Goal: Task Accomplishment & Management: Use online tool/utility

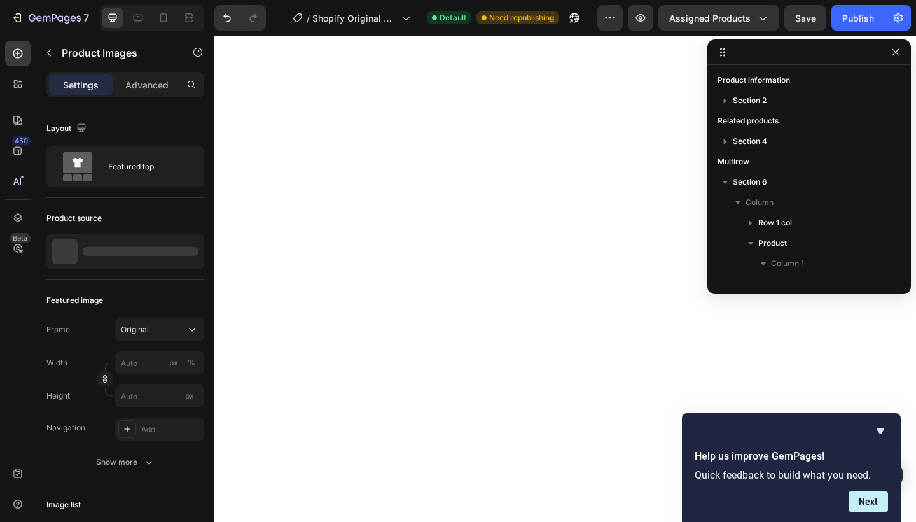
scroll to position [159, 0]
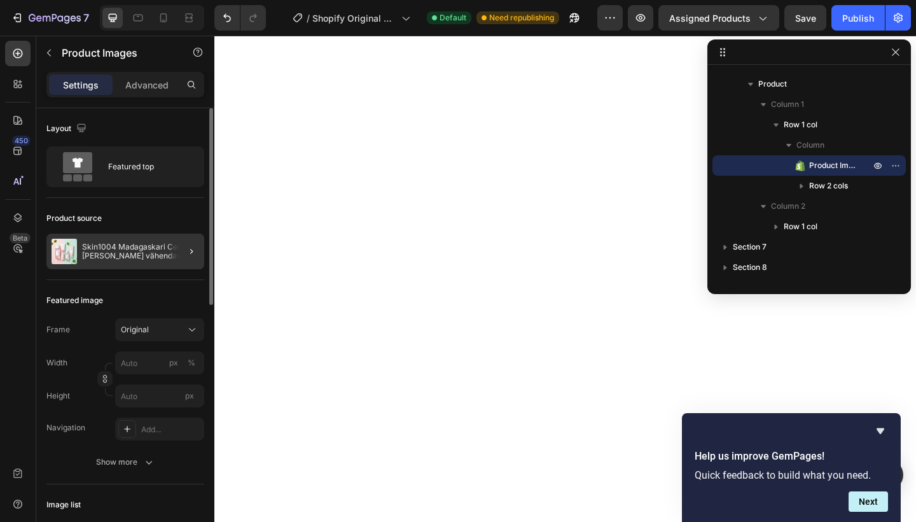
click at [179, 240] on div at bounding box center [187, 251] width 36 height 36
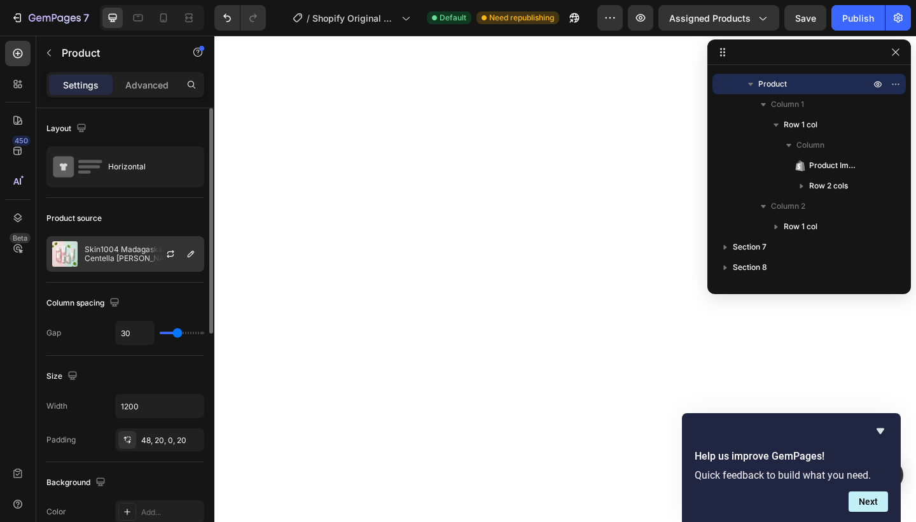
click at [120, 255] on p "Skin1004 Madagaskari Centella [PERSON_NAME] vähendav nahahoolduskomplekt" at bounding box center [142, 254] width 114 height 18
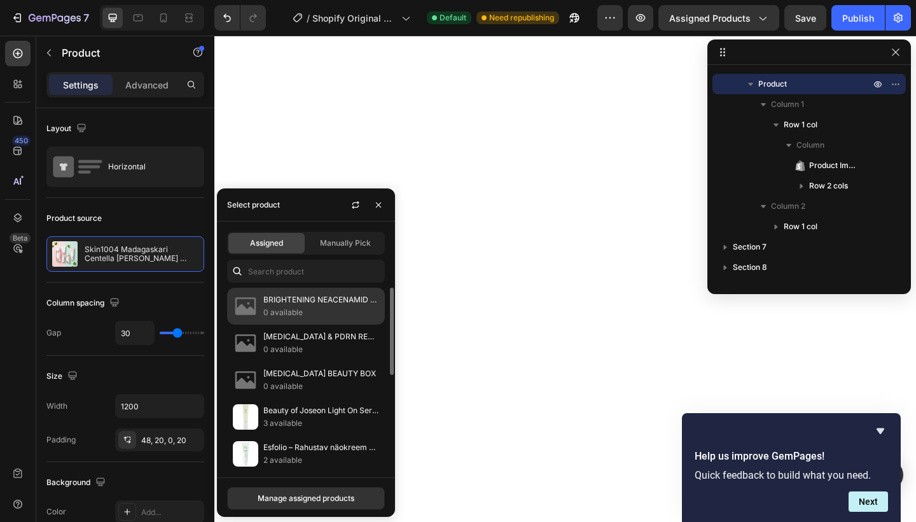
click at [329, 306] on p "BRIGHTENING NEACENAMID BOX" at bounding box center [321, 299] width 116 height 13
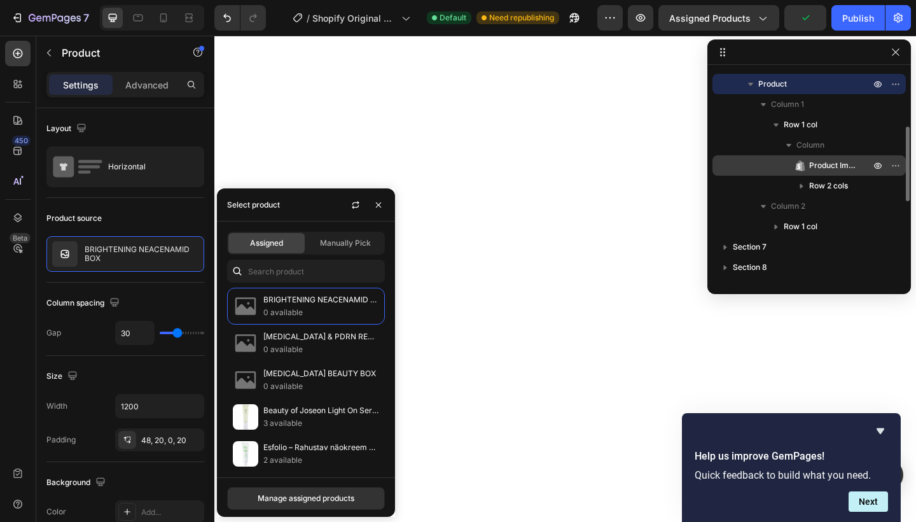
click at [812, 165] on span "Product Images" at bounding box center [833, 165] width 48 height 13
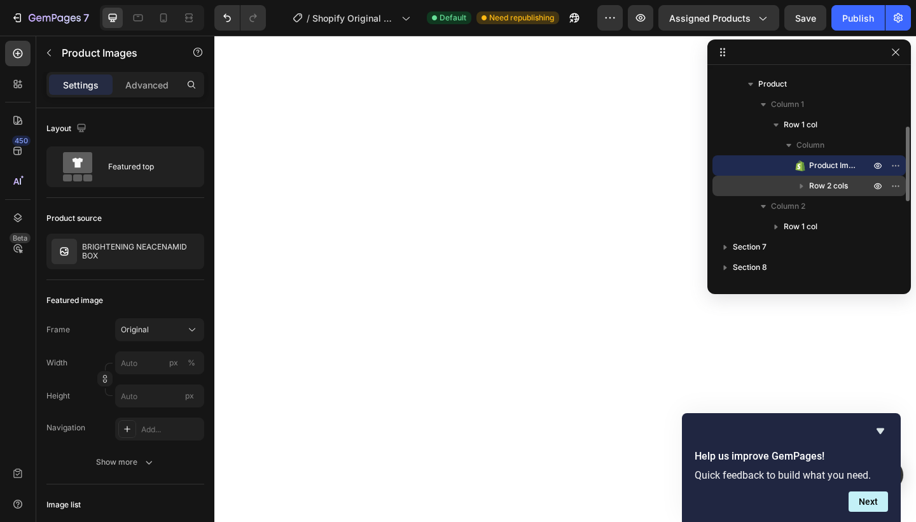
click at [826, 182] on span "Row 2 cols" at bounding box center [828, 185] width 39 height 13
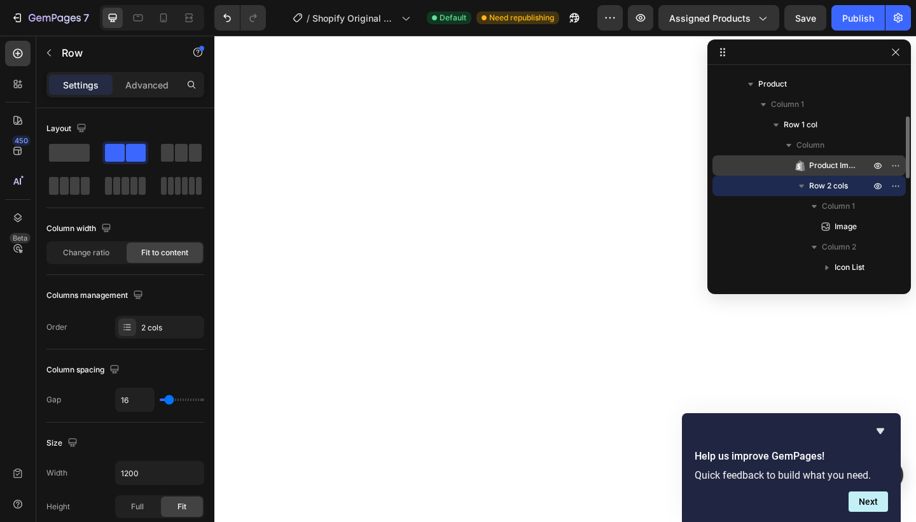
click at [822, 164] on span "Product Images" at bounding box center [833, 165] width 48 height 13
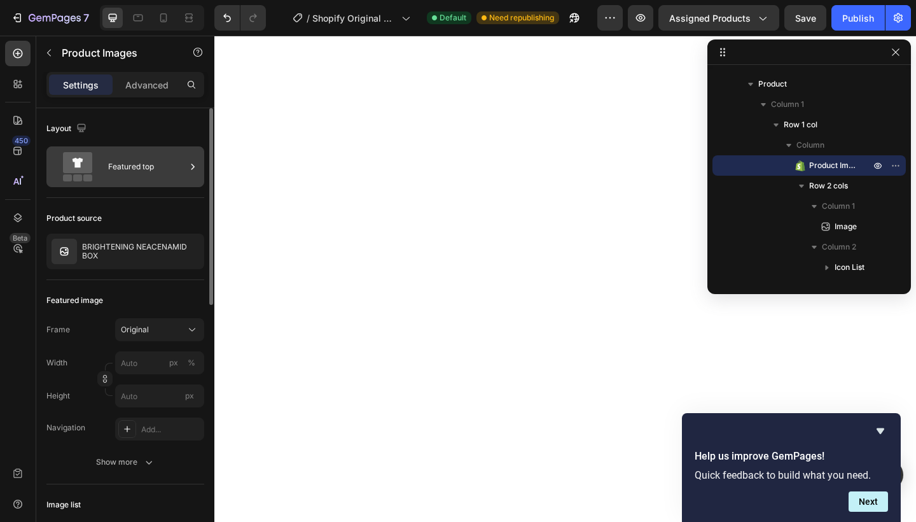
click at [163, 170] on div "Featured top" at bounding box center [147, 166] width 78 height 29
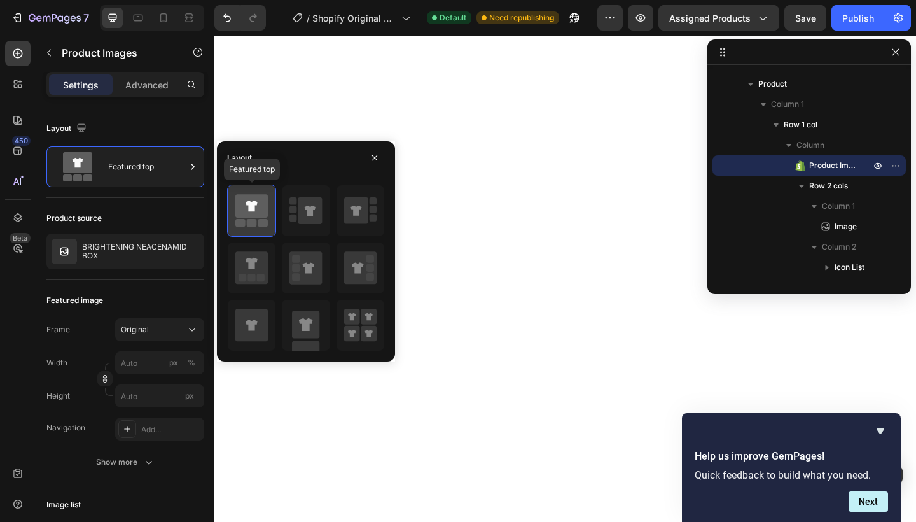
click at [259, 218] on icon at bounding box center [251, 211] width 32 height 36
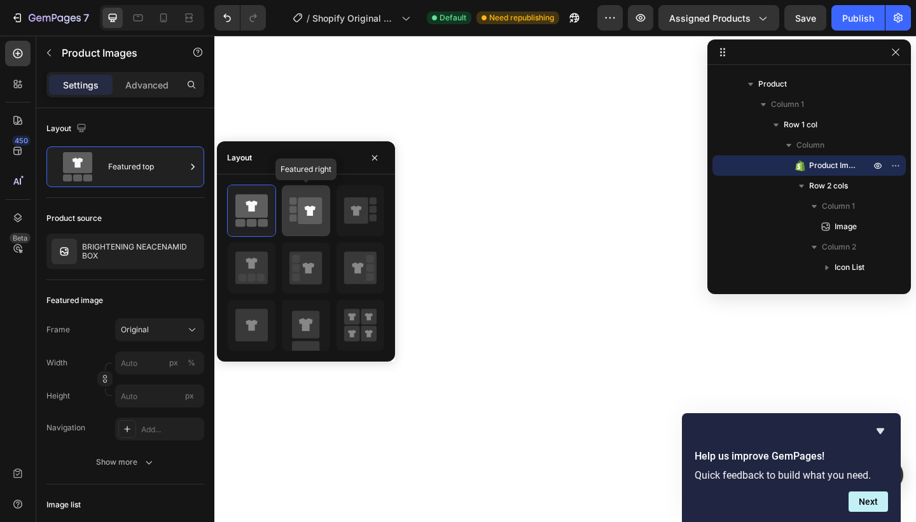
click at [308, 215] on icon at bounding box center [310, 210] width 11 height 10
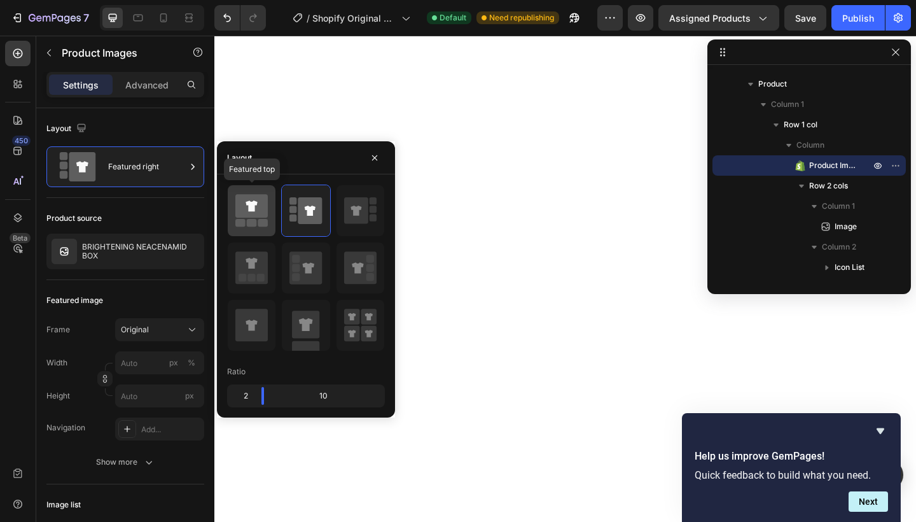
click at [257, 212] on icon at bounding box center [251, 206] width 32 height 24
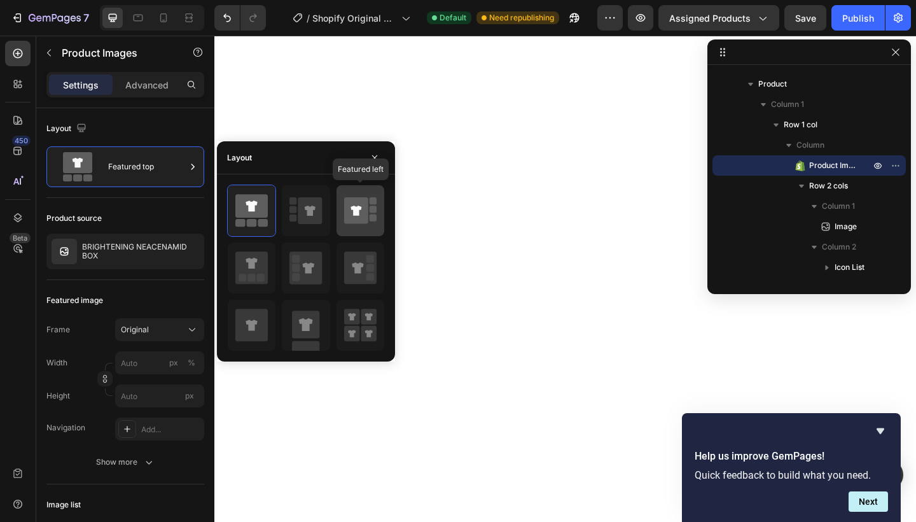
click at [350, 217] on icon at bounding box center [356, 210] width 24 height 27
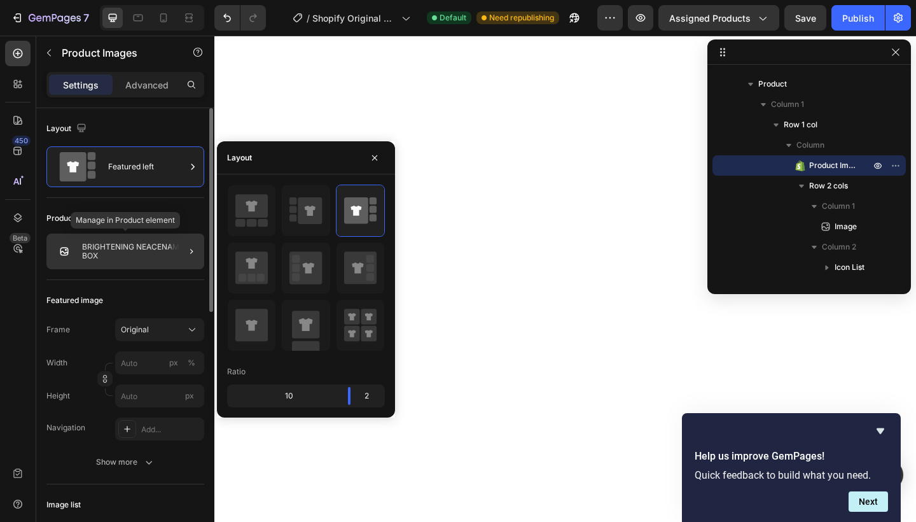
click at [106, 247] on p "BRIGHTENING NEACENAMID BOX" at bounding box center [140, 251] width 117 height 18
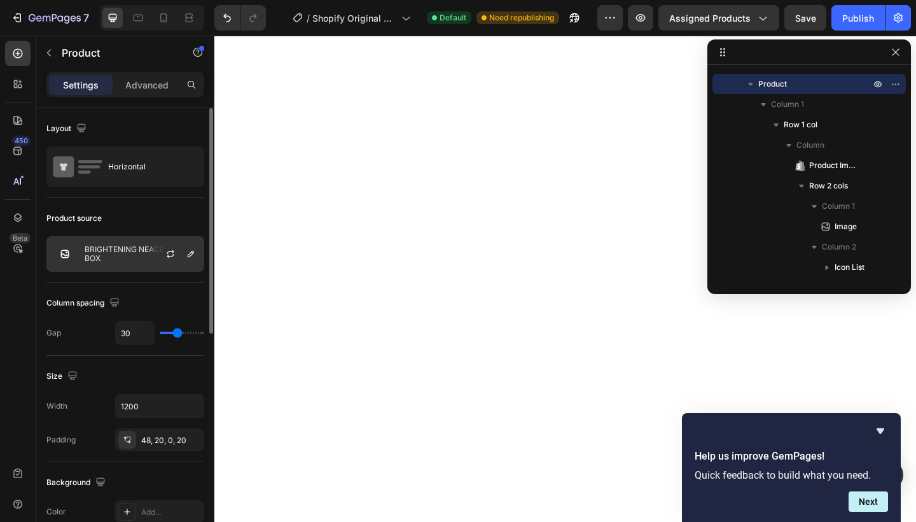
click at [110, 255] on p "BRIGHTENING NEACENAMID BOX" at bounding box center [142, 254] width 114 height 18
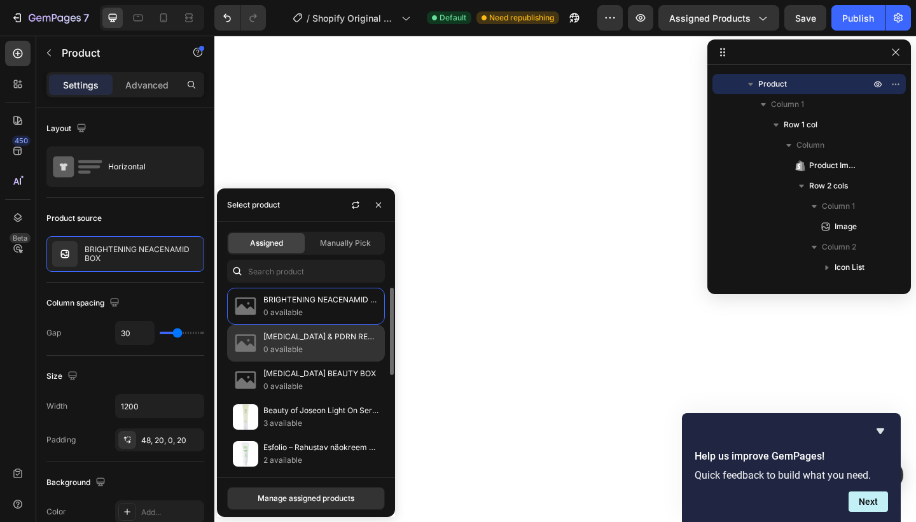
click at [302, 343] on p "[MEDICAL_DATA] & PDRN RENEWAL BOX" at bounding box center [321, 336] width 116 height 13
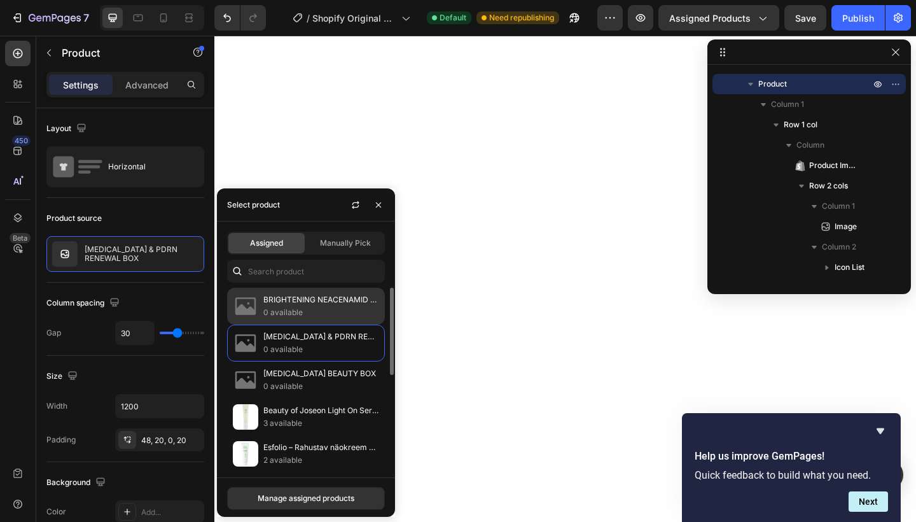
click at [305, 323] on div "BRIGHTENING NEACENAMID BOX 0 available" at bounding box center [306, 306] width 158 height 37
click at [305, 314] on div "BRIGHTENING NEACENAMID BOX 0 available" at bounding box center [306, 306] width 158 height 37
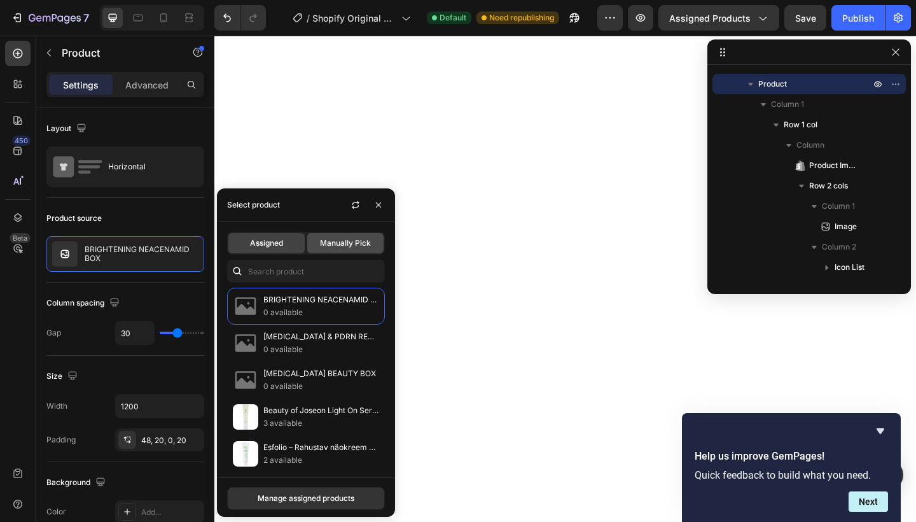
click at [343, 235] on div "Manually Pick" at bounding box center [345, 243] width 76 height 20
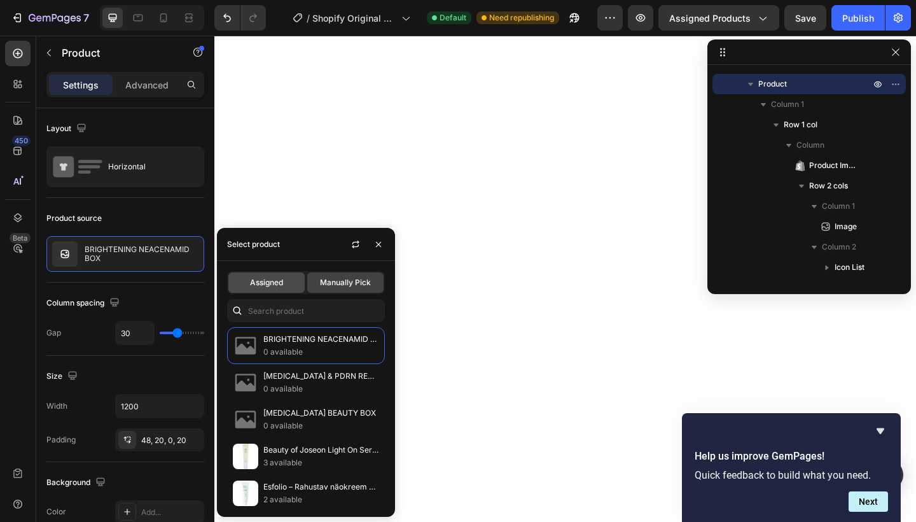
click at [279, 282] on span "Assigned" at bounding box center [266, 282] width 33 height 11
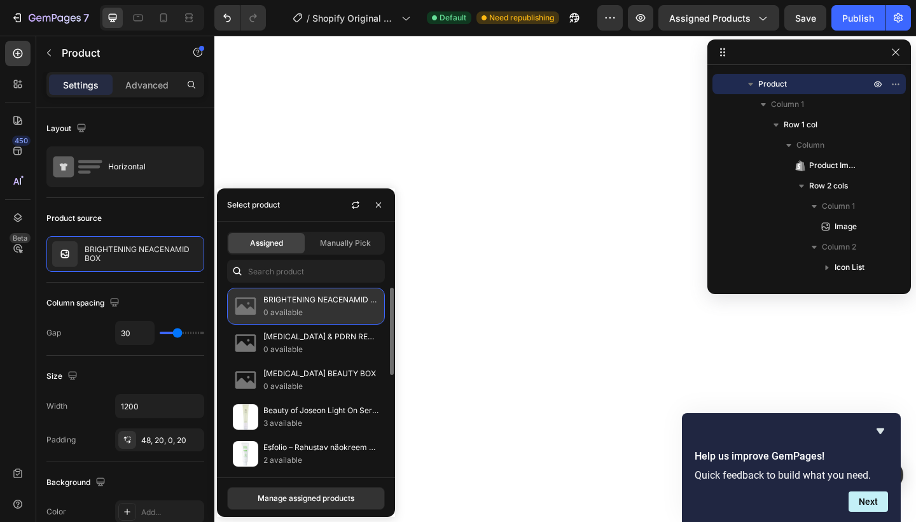
click at [297, 306] on p "BRIGHTENING NEACENAMID BOX" at bounding box center [321, 299] width 116 height 13
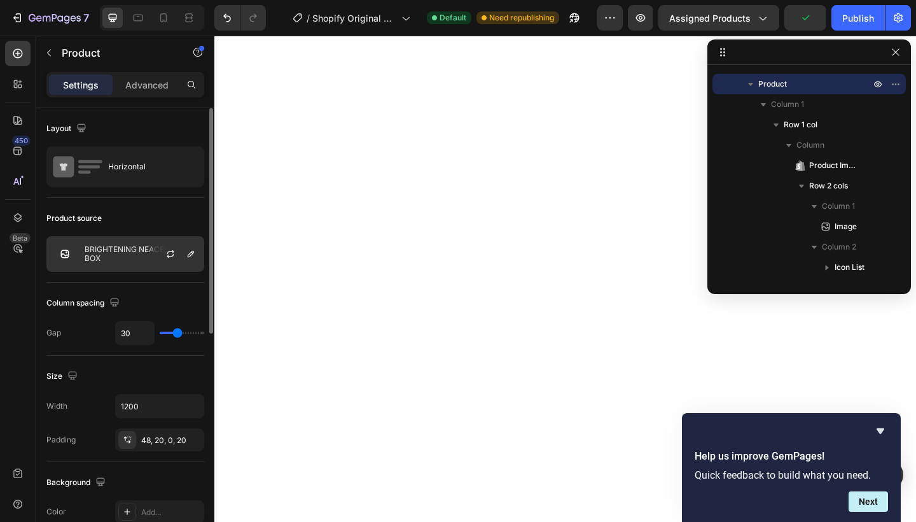
click at [64, 254] on img at bounding box center [64, 253] width 25 height 25
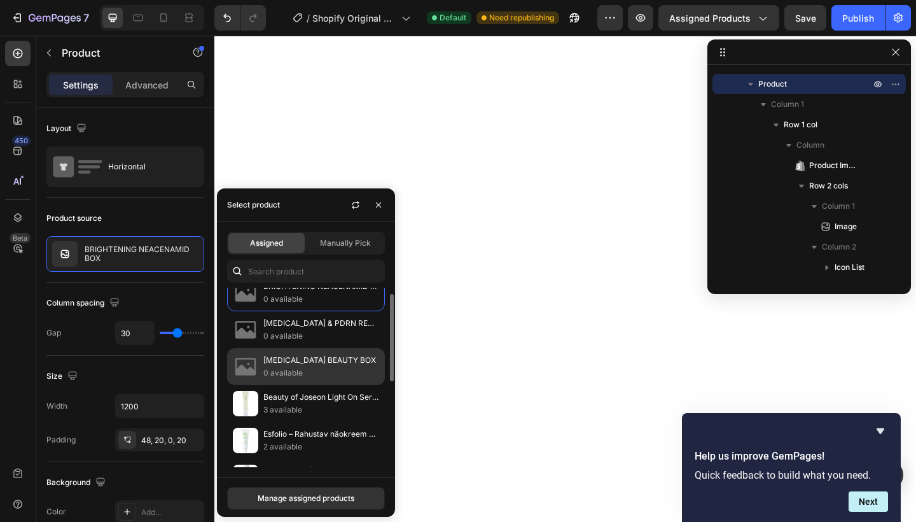
scroll to position [0, 0]
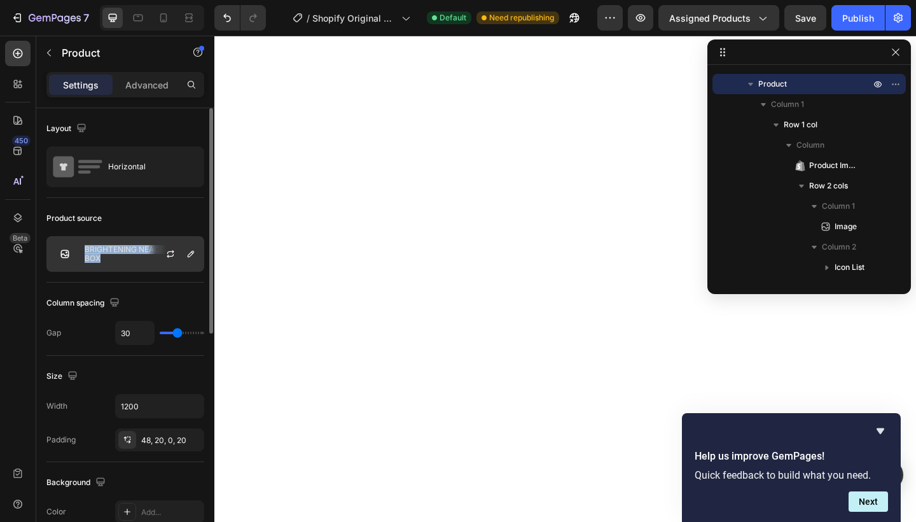
drag, startPoint x: 106, startPoint y: 262, endPoint x: 85, endPoint y: 246, distance: 26.7
click at [85, 246] on div "BRIGHTENING NEACENAMID BOX" at bounding box center [125, 254] width 158 height 36
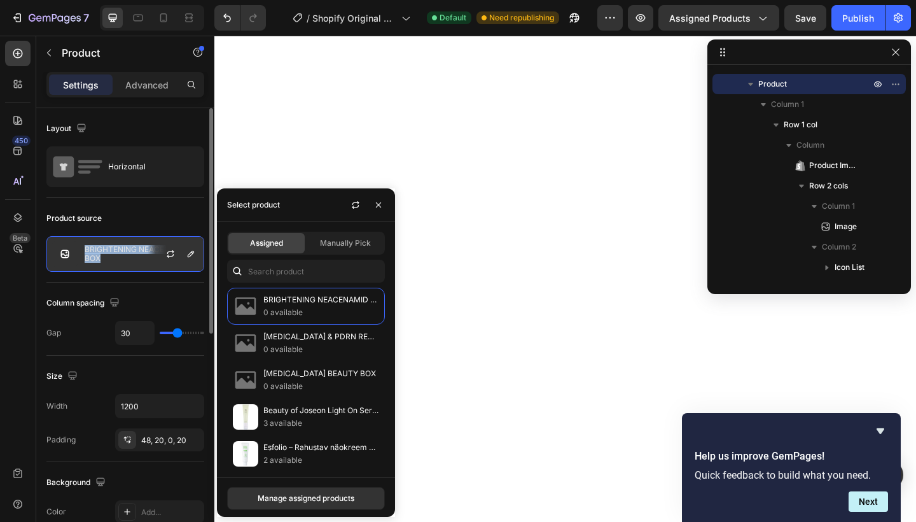
copy p "BRIGHTENING NEACENAMID BOX"
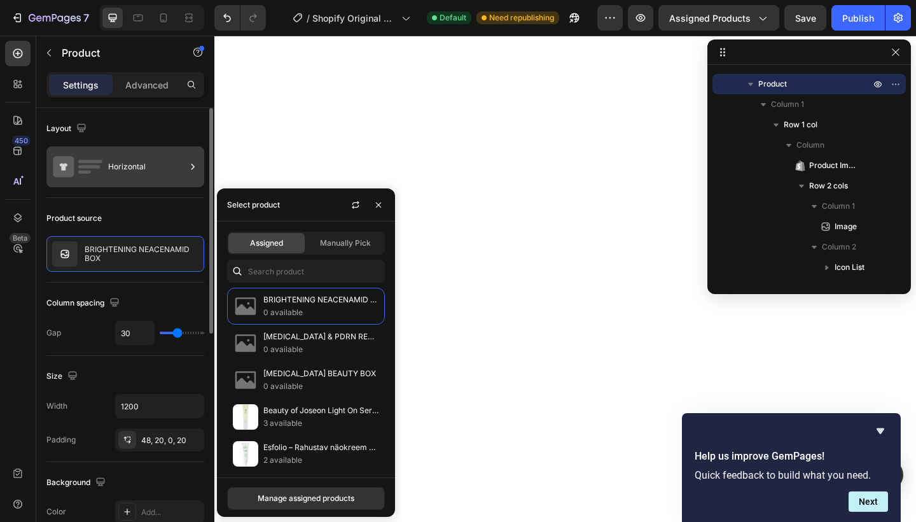
click at [140, 165] on div "Horizontal" at bounding box center [147, 166] width 78 height 29
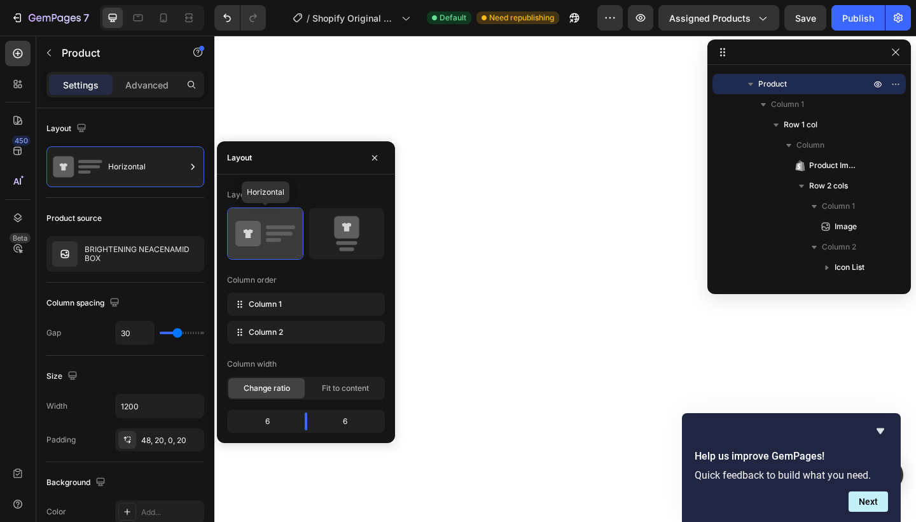
click at [254, 235] on icon at bounding box center [247, 233] width 25 height 25
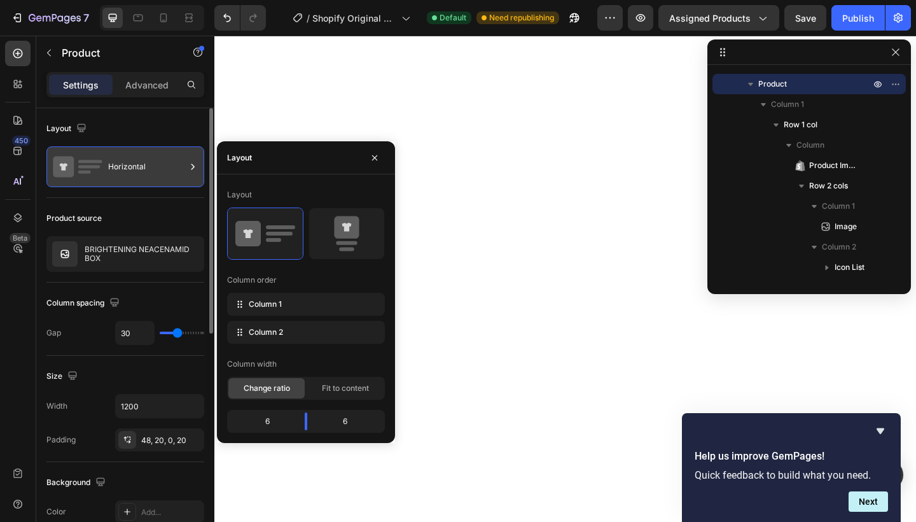
click at [186, 170] on div "Horizontal" at bounding box center [125, 166] width 158 height 41
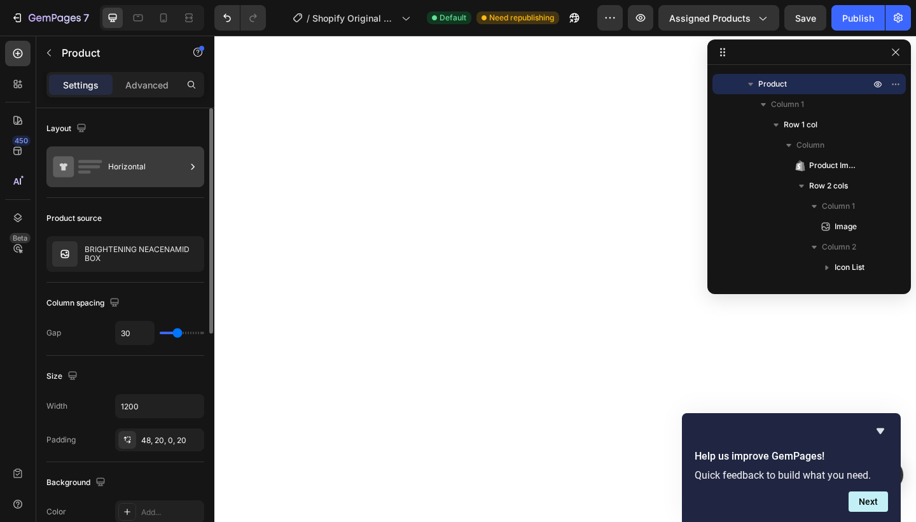
click at [195, 167] on icon at bounding box center [192, 166] width 13 height 13
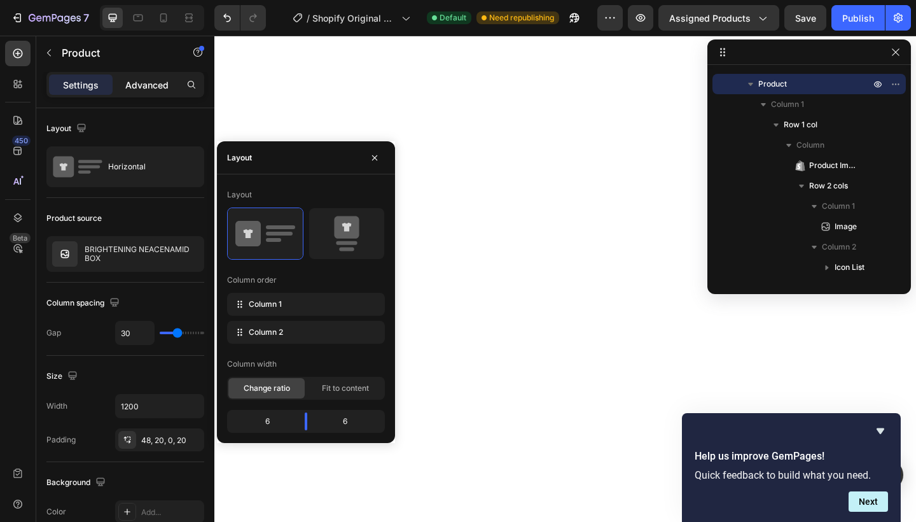
click at [156, 81] on p "Advanced" at bounding box center [146, 84] width 43 height 13
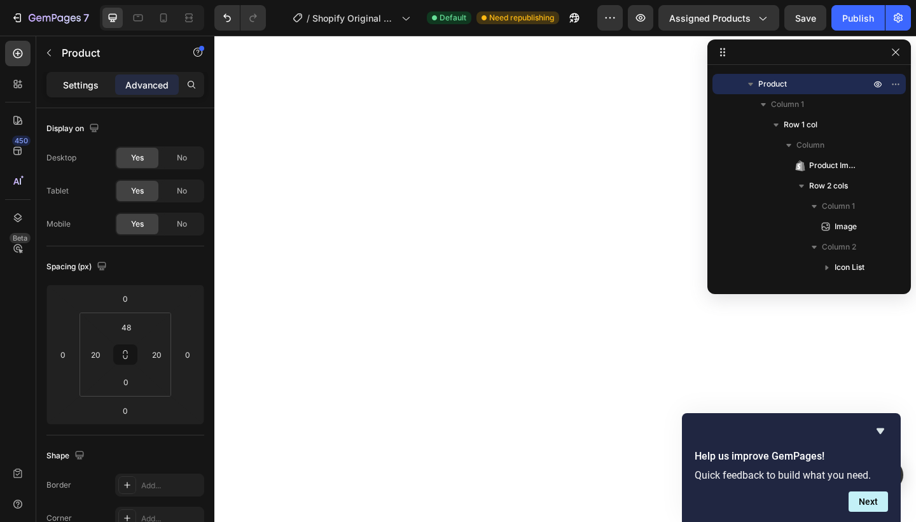
click at [90, 88] on p "Settings" at bounding box center [81, 84] width 36 height 13
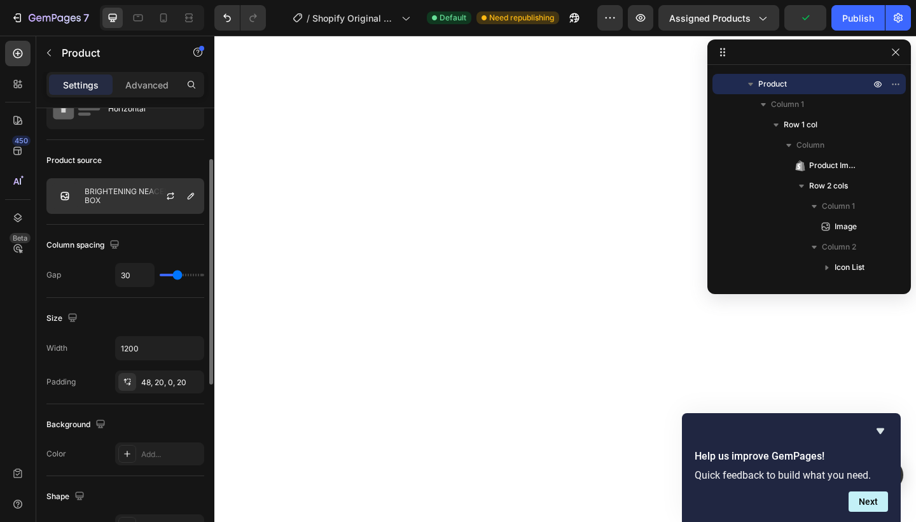
scroll to position [46, 0]
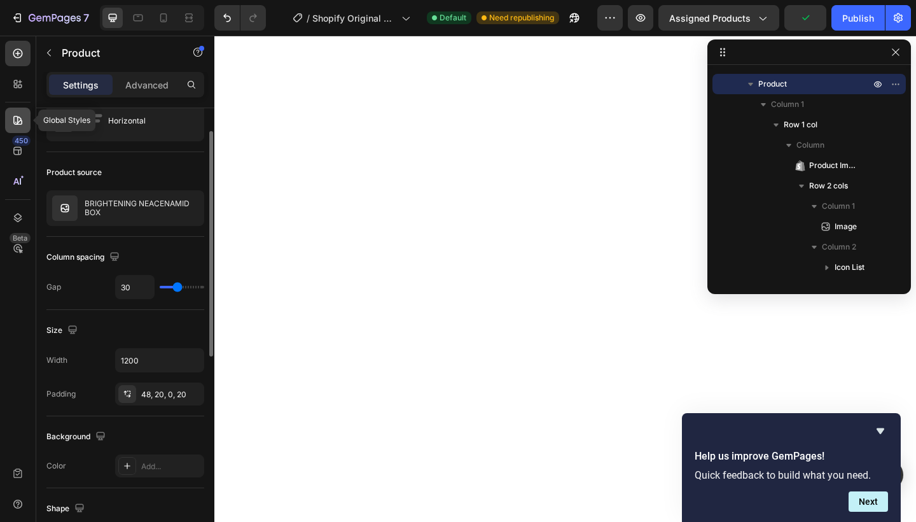
click at [12, 122] on icon at bounding box center [17, 120] width 13 height 13
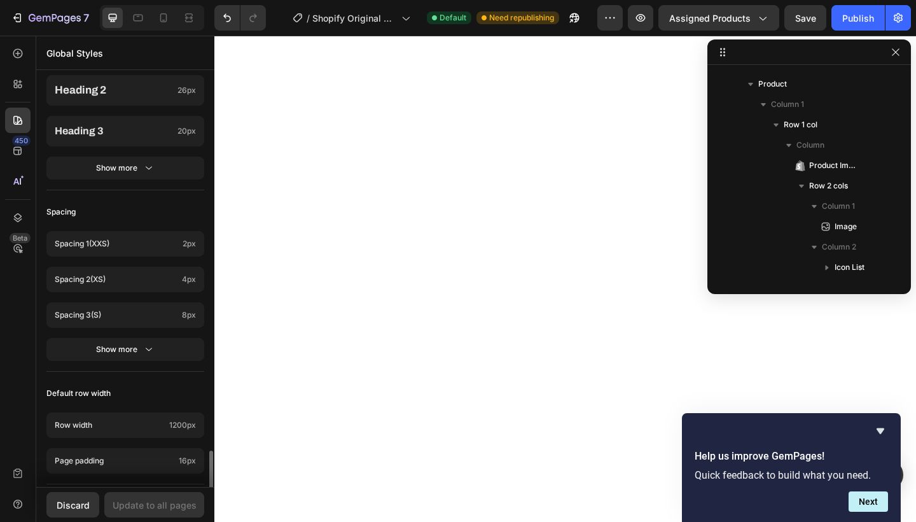
scroll to position [518, 0]
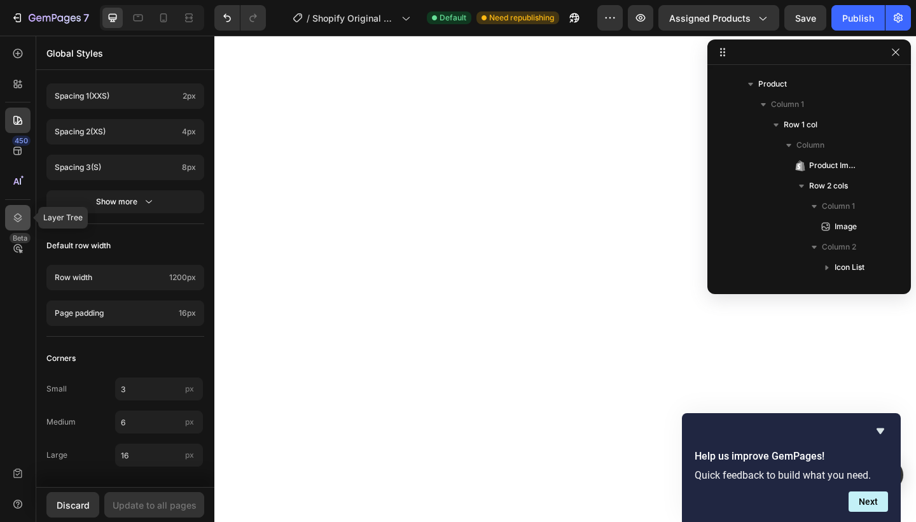
click at [18, 217] on icon at bounding box center [17, 217] width 13 height 13
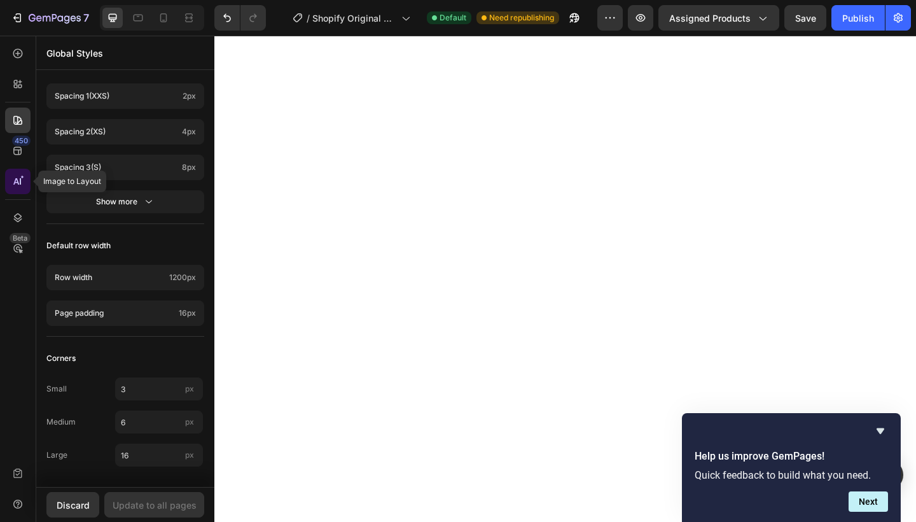
click at [17, 183] on icon at bounding box center [17, 181] width 13 height 13
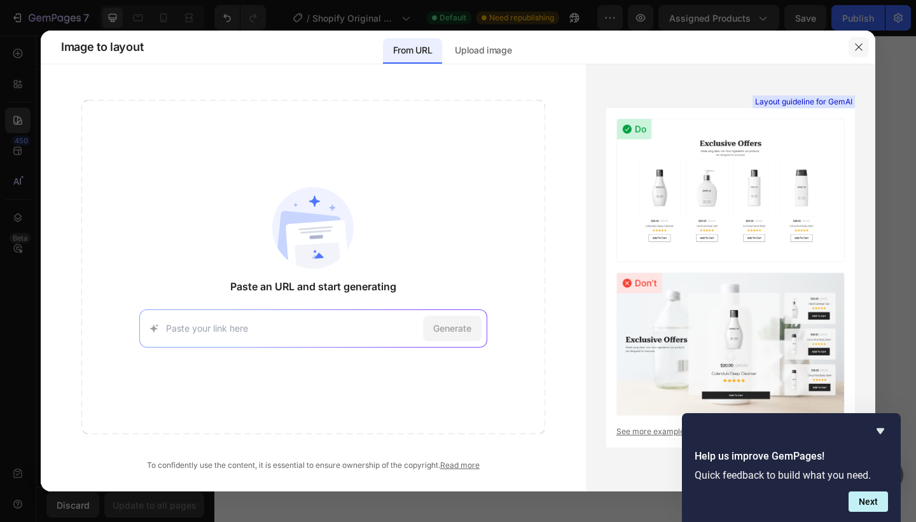
click at [853, 48] on button "button" at bounding box center [859, 47] width 20 height 20
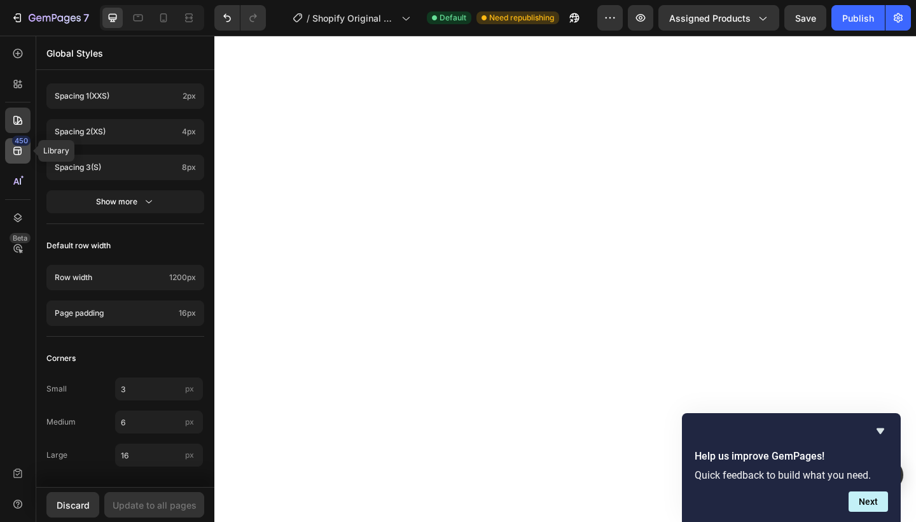
click at [13, 155] on icon at bounding box center [17, 150] width 13 height 13
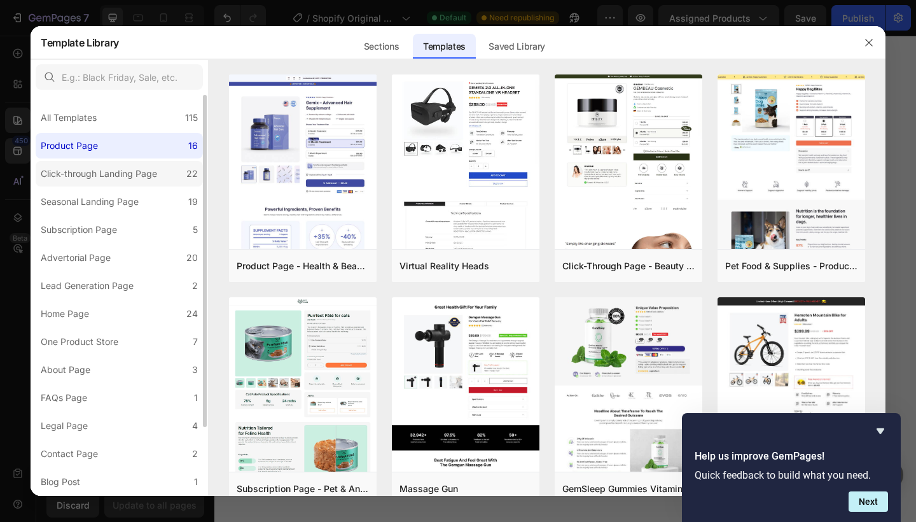
click at [134, 176] on div "Click-through Landing Page" at bounding box center [99, 173] width 116 height 15
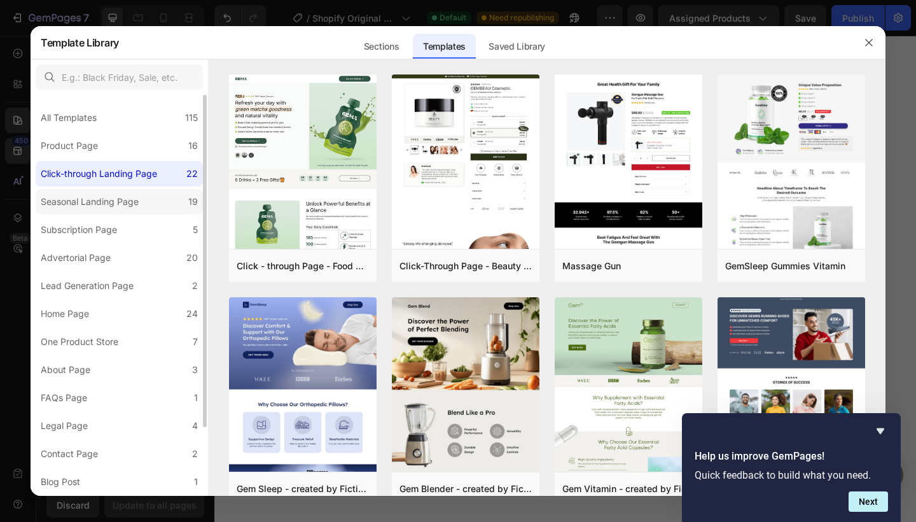
click at [126, 202] on div "Seasonal Landing Page" at bounding box center [90, 201] width 98 height 15
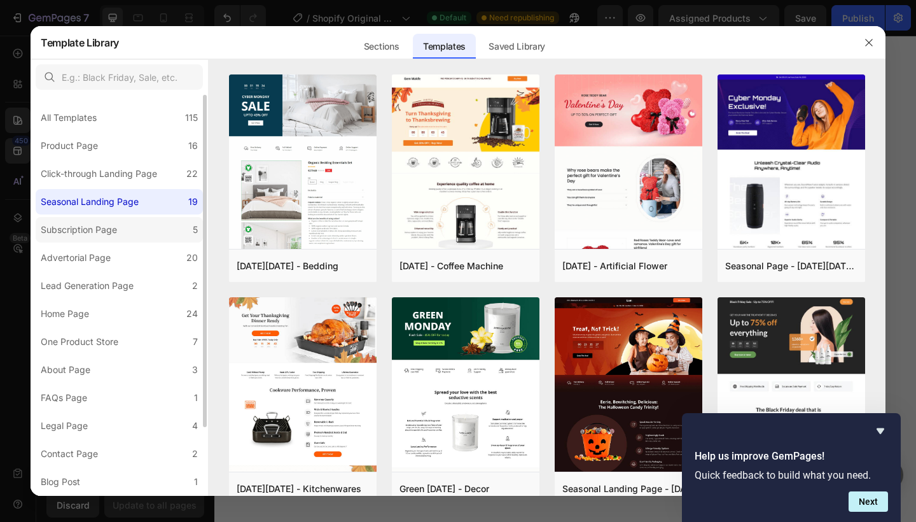
click at [115, 228] on div "Subscription Page" at bounding box center [79, 229] width 76 height 15
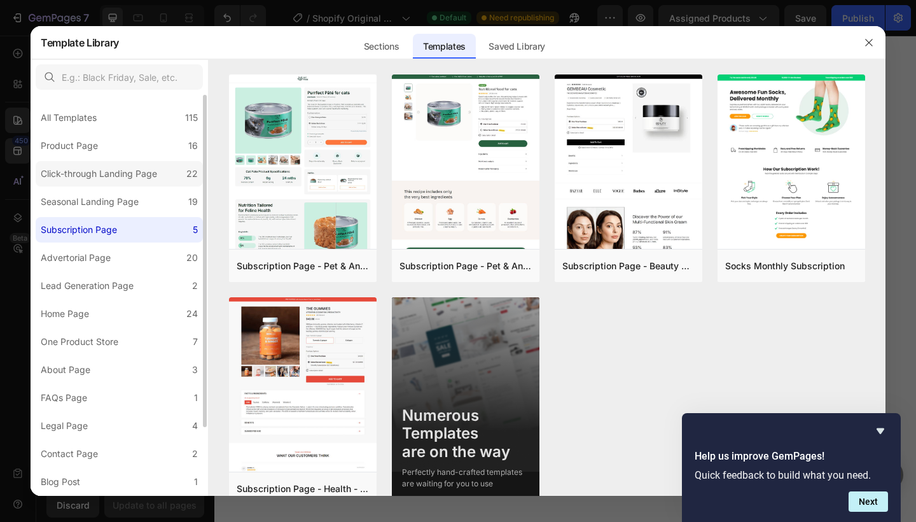
click at [121, 181] on label "Click-through Landing Page 22" at bounding box center [119, 173] width 167 height 25
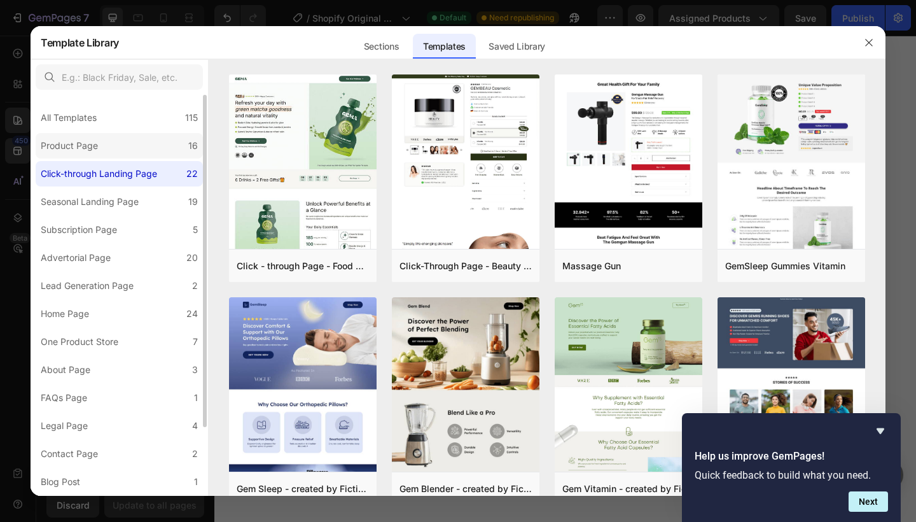
click at [127, 152] on label "Product Page 16" at bounding box center [119, 145] width 167 height 25
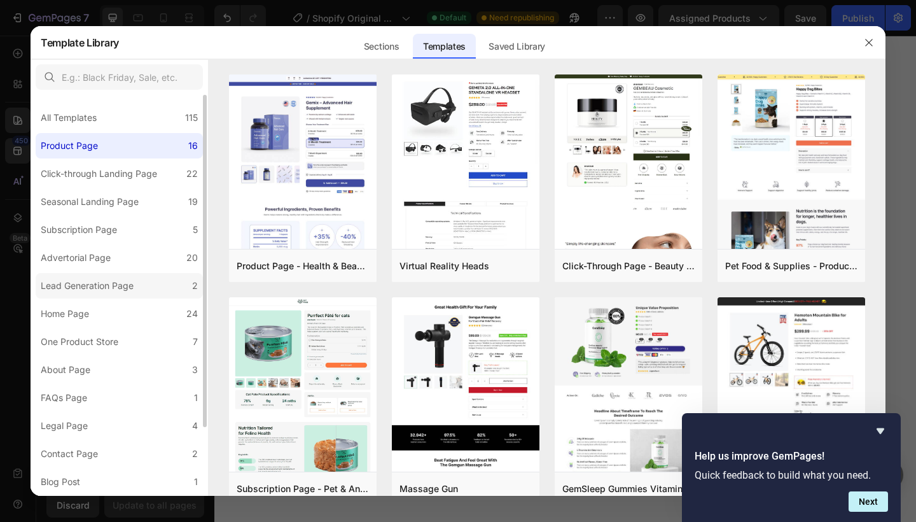
click at [106, 288] on div "Lead Generation Page" at bounding box center [87, 285] width 93 height 15
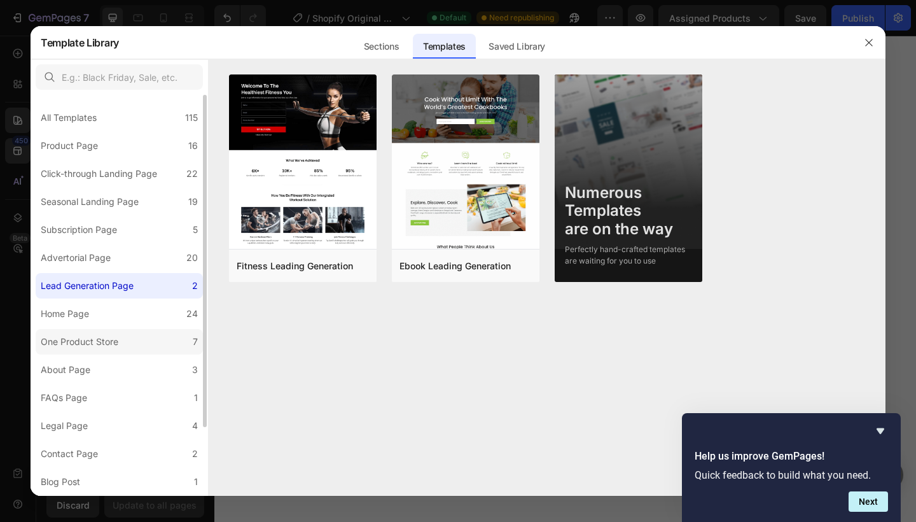
click at [111, 335] on div "One Product Store" at bounding box center [80, 341] width 78 height 15
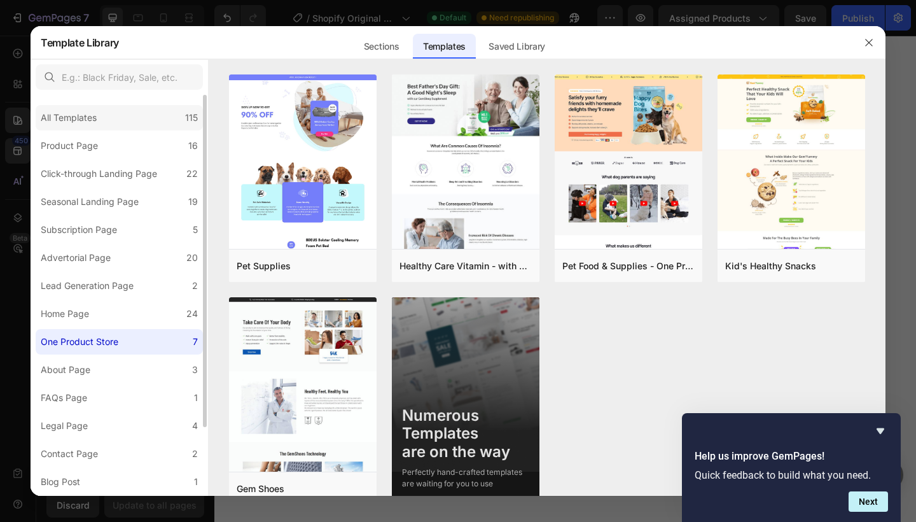
click at [136, 125] on div "All Templates 115" at bounding box center [119, 117] width 167 height 25
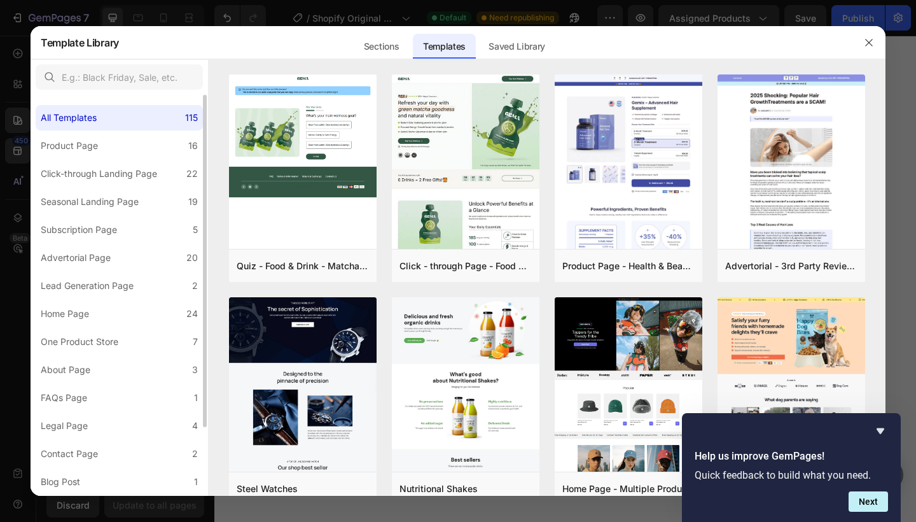
click at [123, 160] on div "All Templates 115 Product Page 16 Click-through Landing Page 22 Seasonal Landin…" at bounding box center [119, 336] width 177 height 483
click at [99, 145] on div "Product Page" at bounding box center [72, 145] width 62 height 15
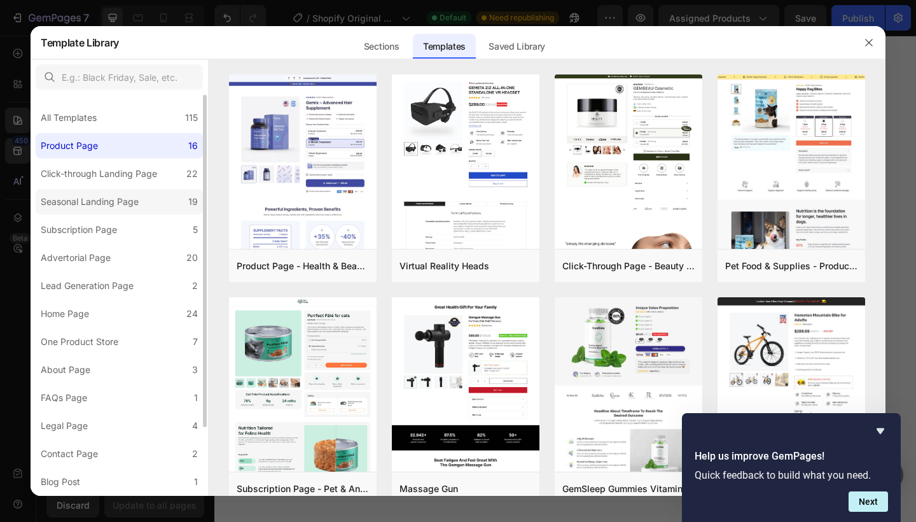
click at [88, 190] on label "Seasonal Landing Page 19" at bounding box center [119, 201] width 167 height 25
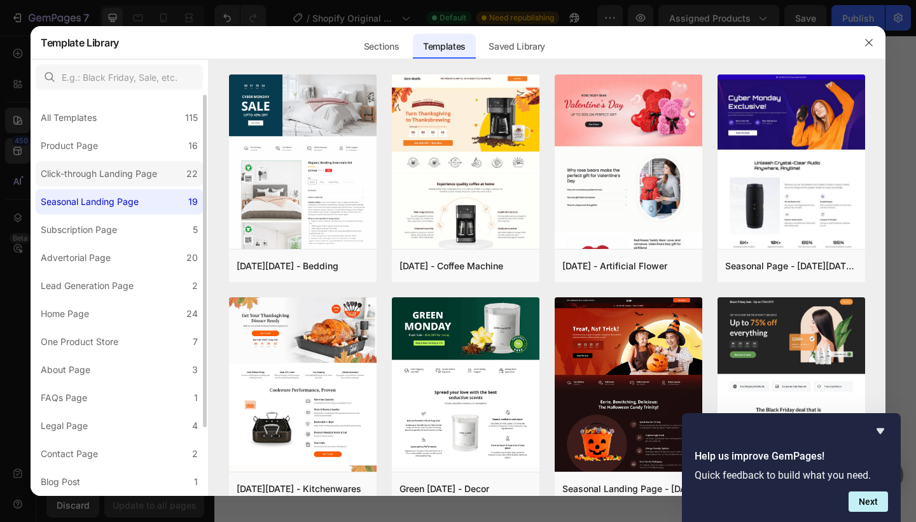
click at [97, 171] on div "Click-through Landing Page" at bounding box center [99, 173] width 116 height 15
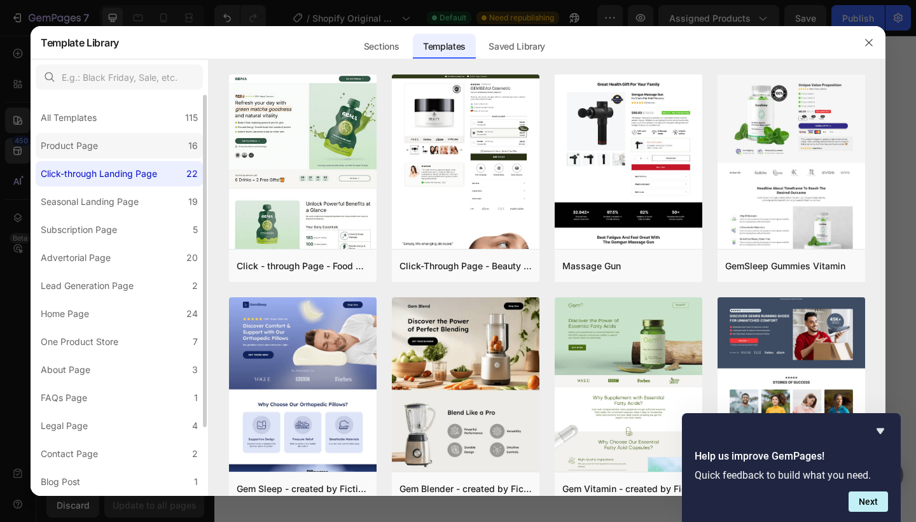
click at [111, 149] on label "Product Page 16" at bounding box center [119, 145] width 167 height 25
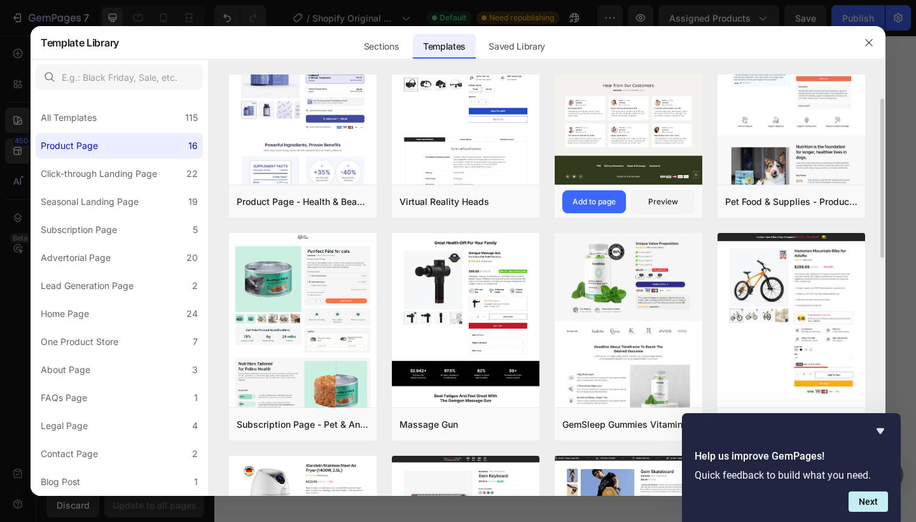
scroll to position [0, 0]
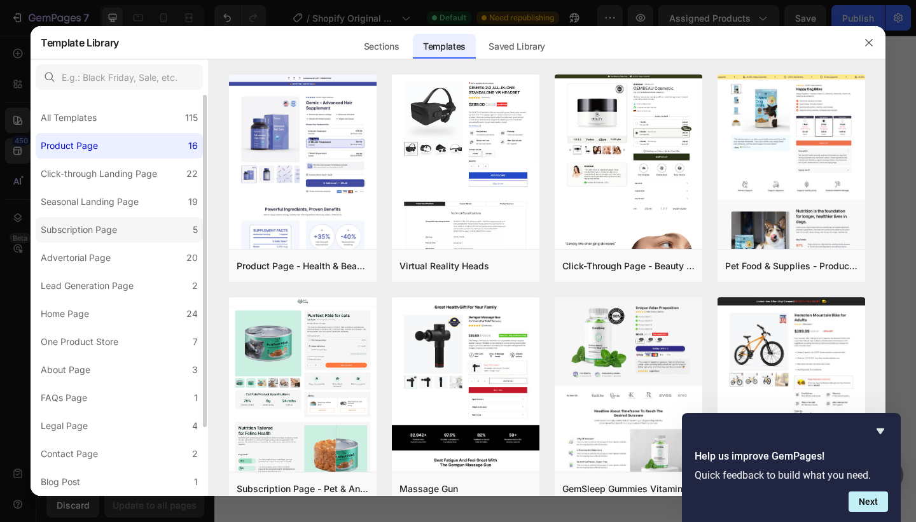
click at [72, 223] on div "Subscription Page" at bounding box center [79, 229] width 76 height 15
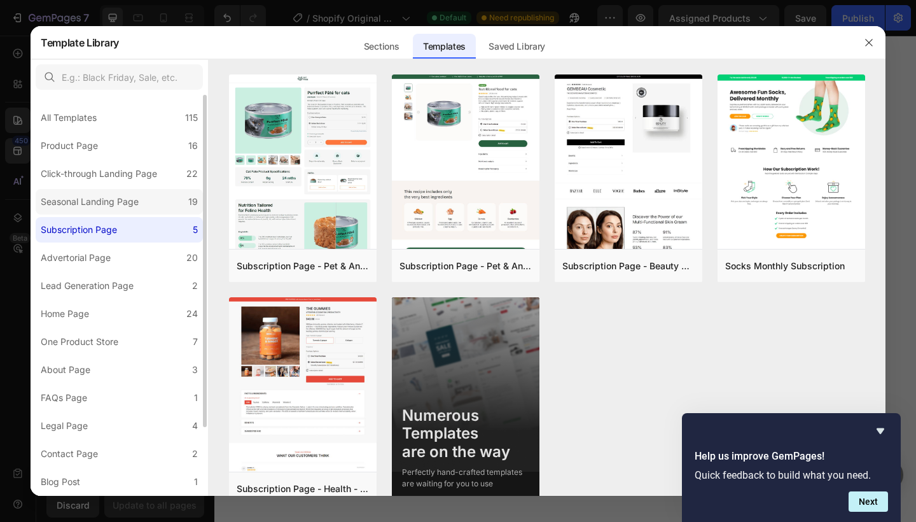
click at [90, 206] on div "Seasonal Landing Page" at bounding box center [90, 201] width 98 height 15
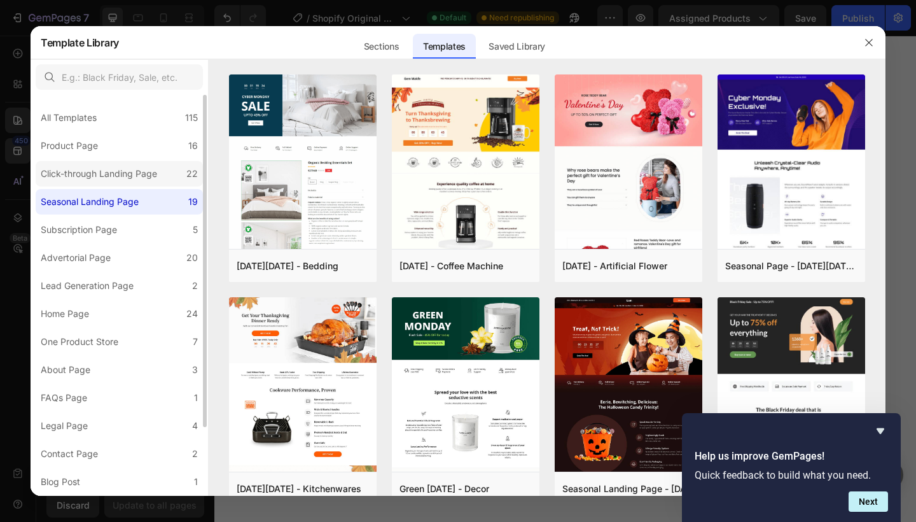
click at [101, 184] on label "Click-through Landing Page 22" at bounding box center [119, 173] width 167 height 25
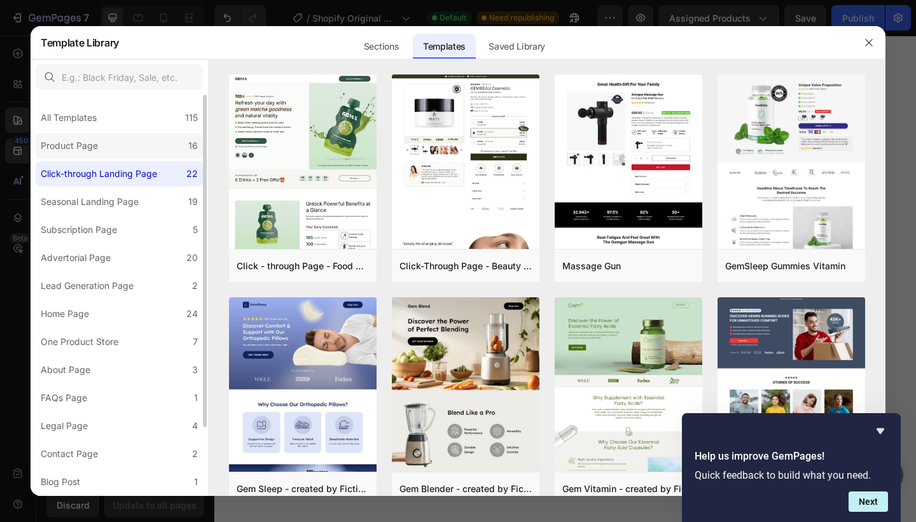
click at [137, 146] on label "Product Page 16" at bounding box center [119, 145] width 167 height 25
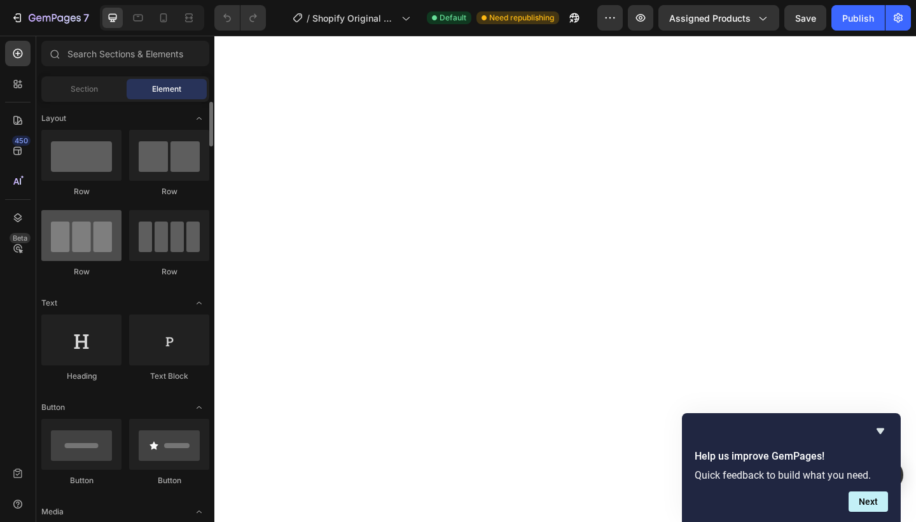
click at [77, 241] on div at bounding box center [81, 235] width 80 height 51
click at [77, 246] on div at bounding box center [81, 235] width 80 height 51
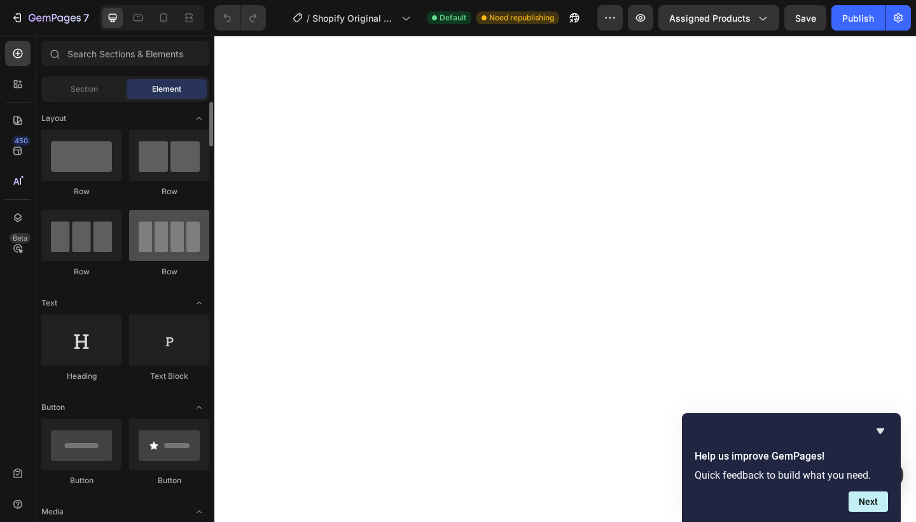
click at [172, 253] on div at bounding box center [169, 235] width 80 height 51
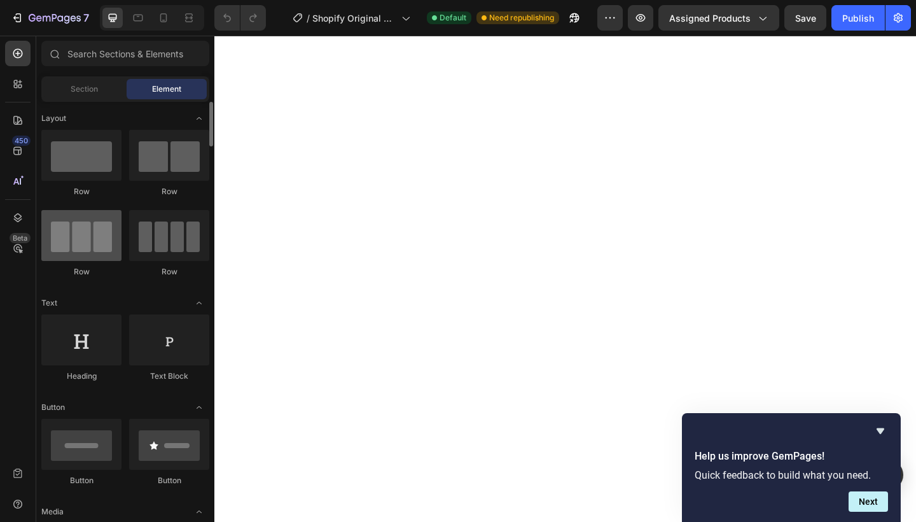
click at [76, 253] on div at bounding box center [81, 235] width 80 height 51
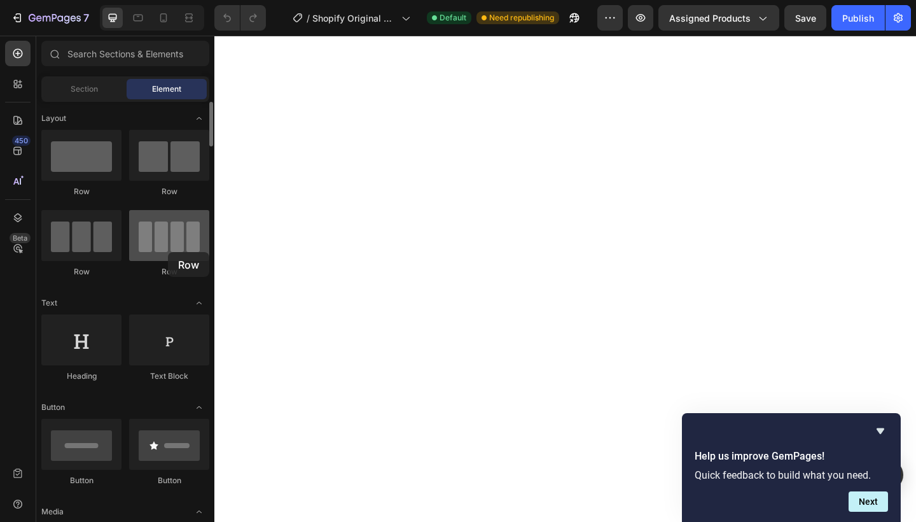
click at [168, 252] on div at bounding box center [169, 235] width 80 height 51
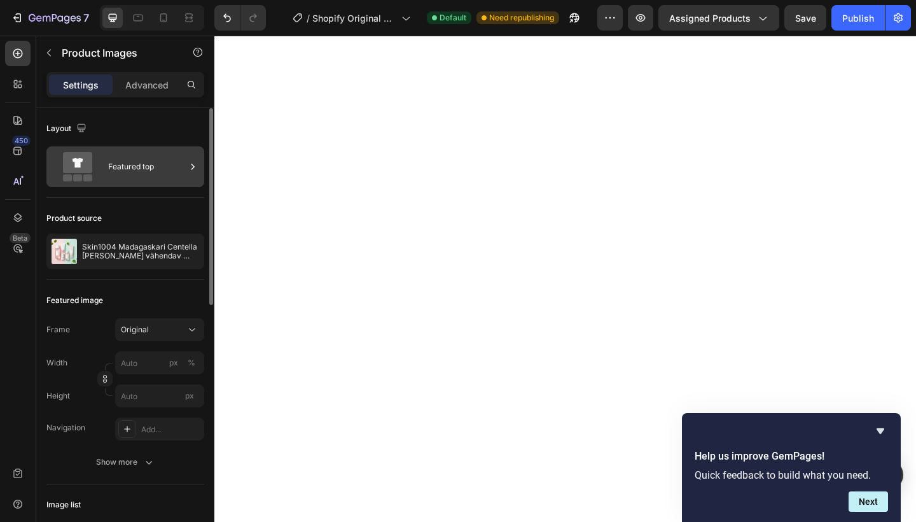
click at [163, 178] on div "Featured top" at bounding box center [147, 166] width 78 height 29
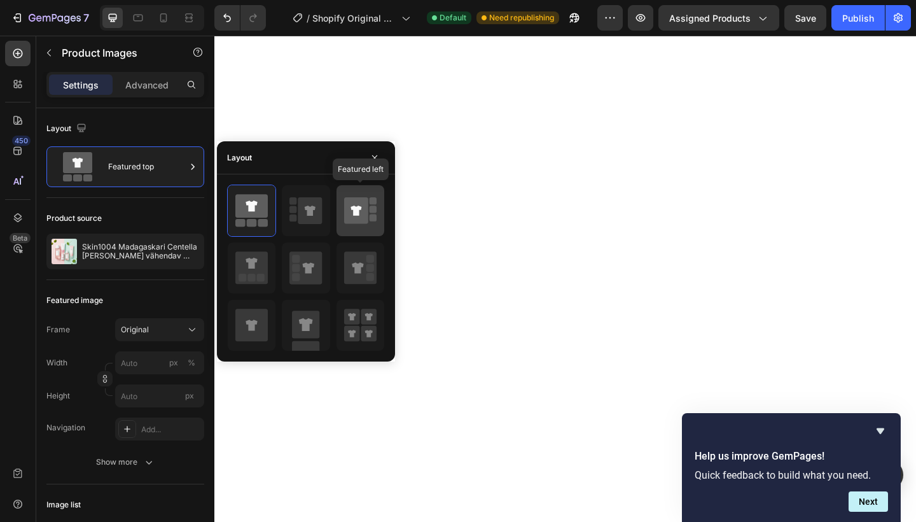
click at [354, 220] on icon at bounding box center [356, 210] width 24 height 27
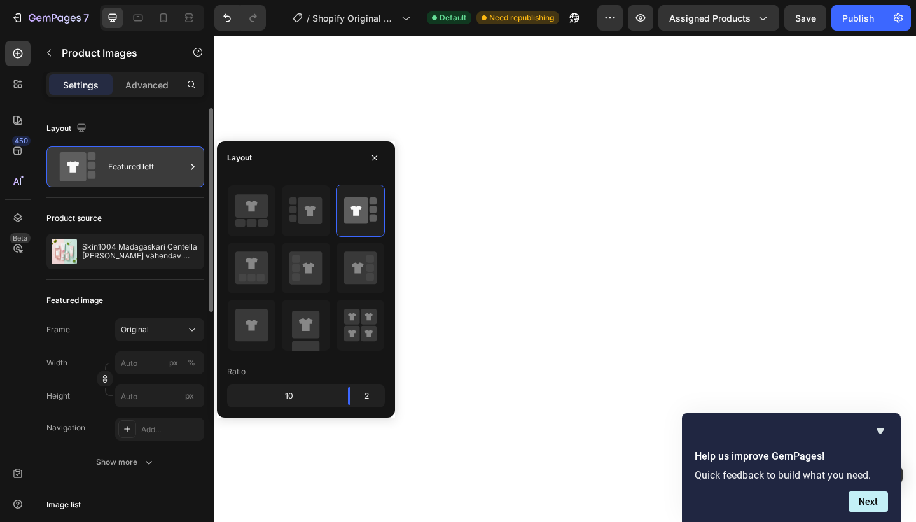
click at [195, 169] on icon at bounding box center [192, 166] width 13 height 13
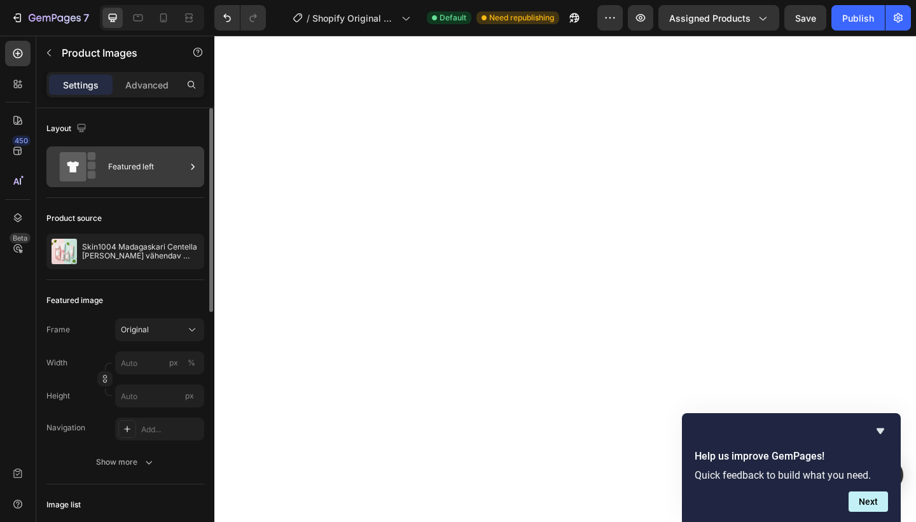
click at [195, 169] on icon at bounding box center [192, 166] width 13 height 13
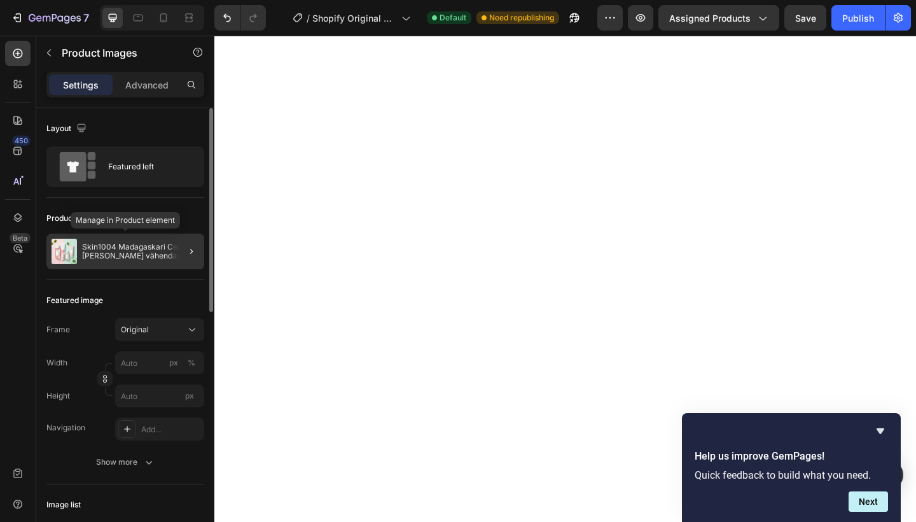
click at [157, 259] on p "Skin1004 Madagaskari Centella [PERSON_NAME] vähendav nahahoolduskomplekt" at bounding box center [140, 251] width 117 height 18
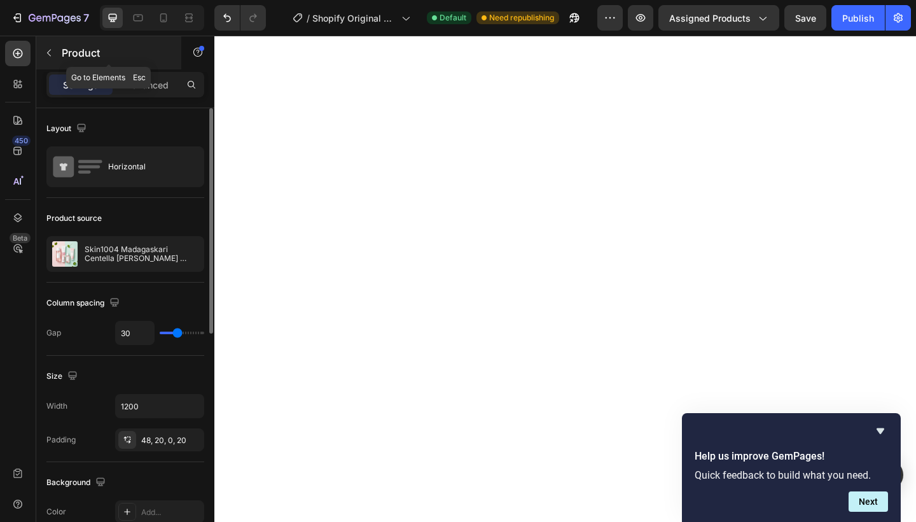
click at [46, 55] on icon "button" at bounding box center [49, 53] width 10 height 10
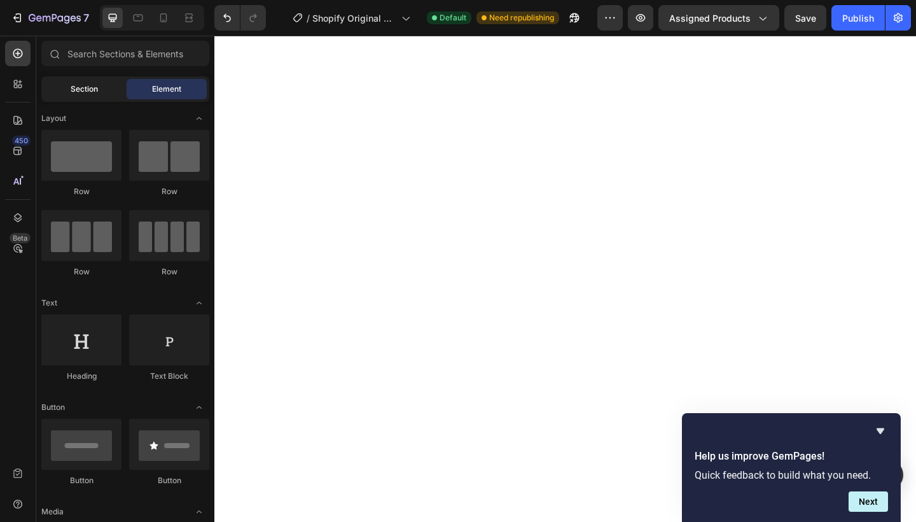
click at [85, 96] on div "Section" at bounding box center [84, 89] width 80 height 20
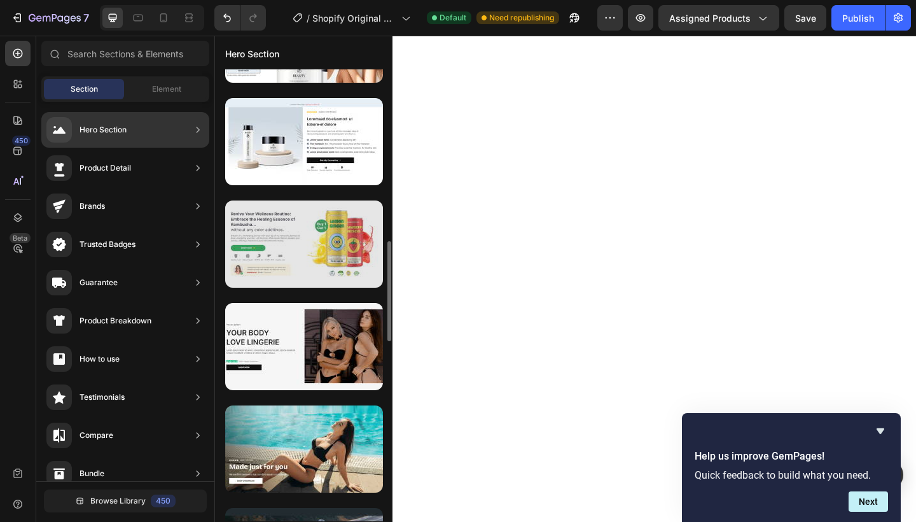
scroll to position [783, 0]
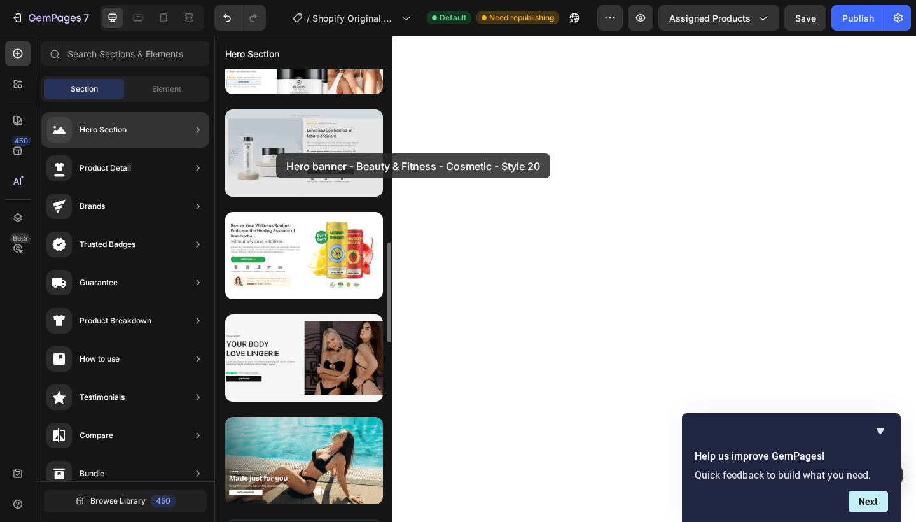
click at [276, 153] on div at bounding box center [304, 152] width 158 height 87
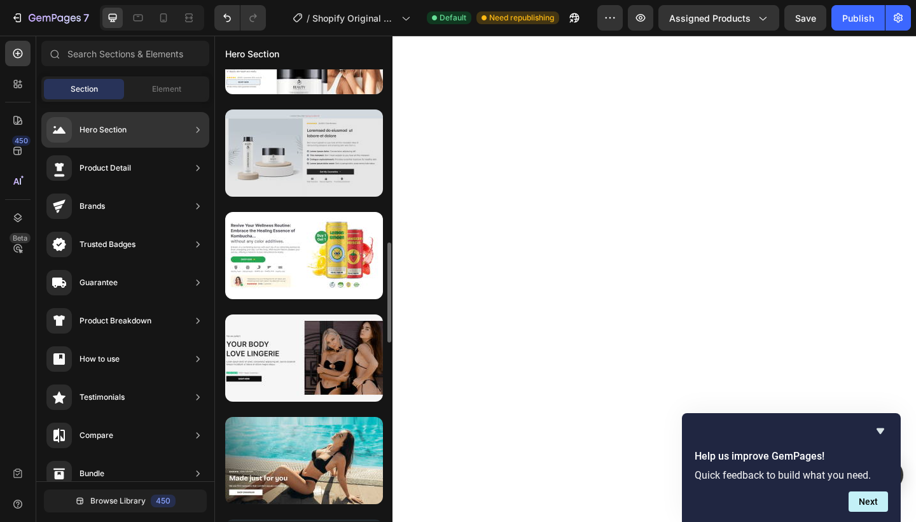
click at [276, 153] on div at bounding box center [304, 152] width 158 height 87
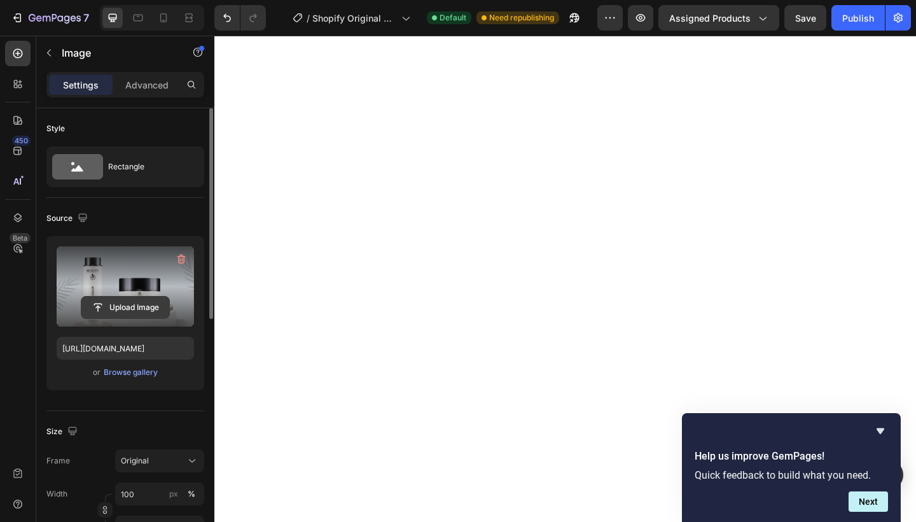
click at [127, 307] on input "file" at bounding box center [125, 307] width 88 height 22
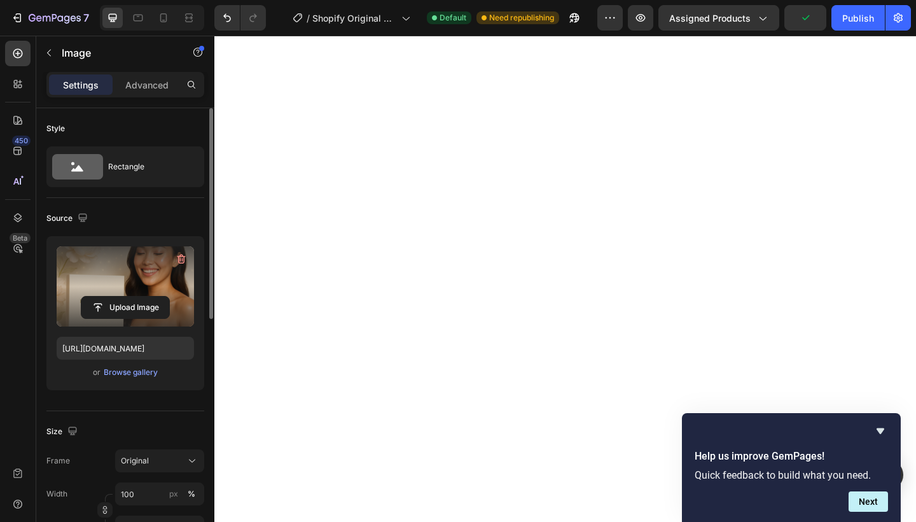
type input "https://cdn.shopify.com/s/files/1/0990/1853/9347/files/gempages_586180354092565…"
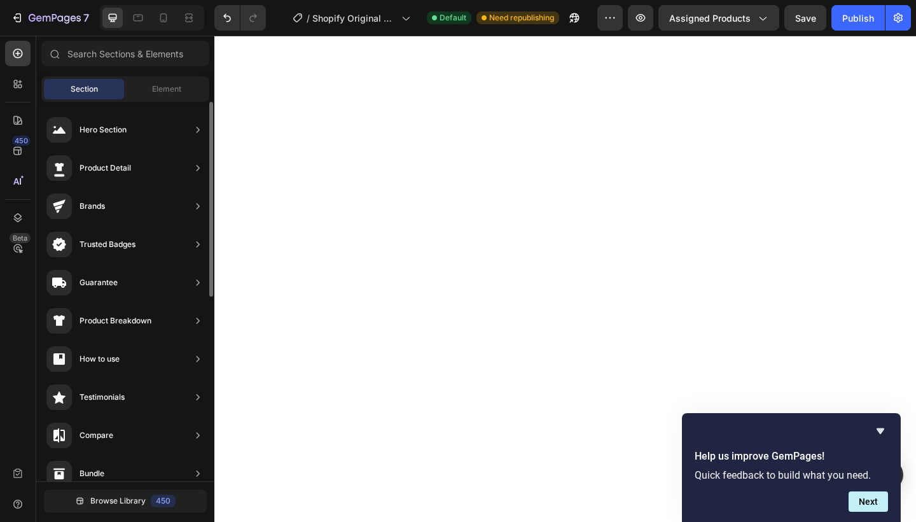
scroll to position [0, 0]
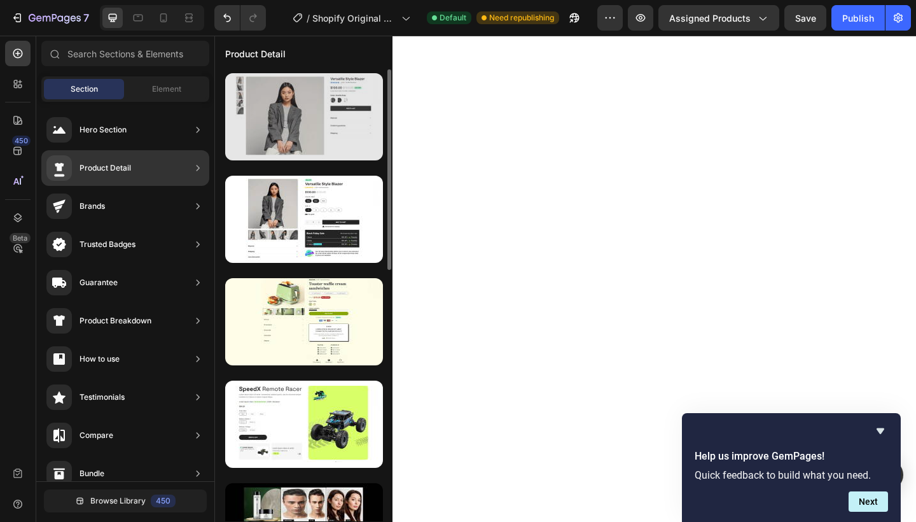
click at [282, 137] on div at bounding box center [304, 116] width 158 height 87
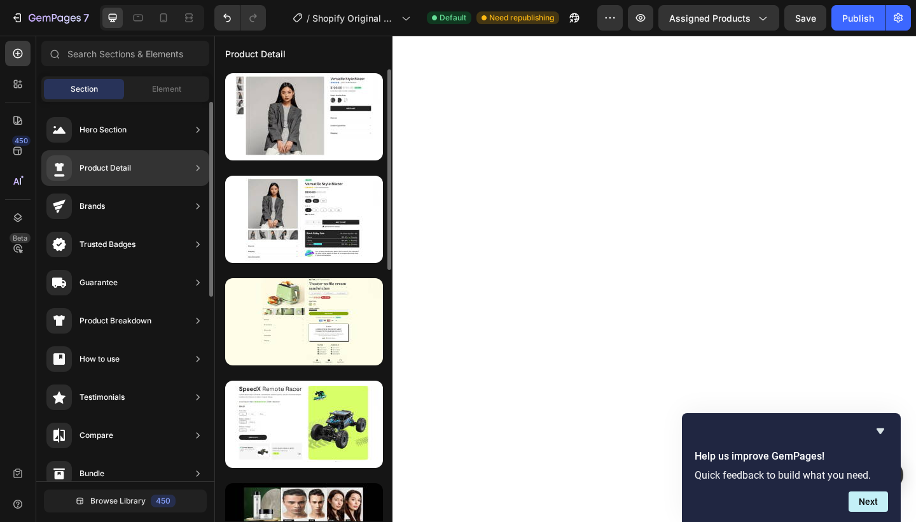
click at [143, 162] on div "Product Detail" at bounding box center [125, 168] width 168 height 36
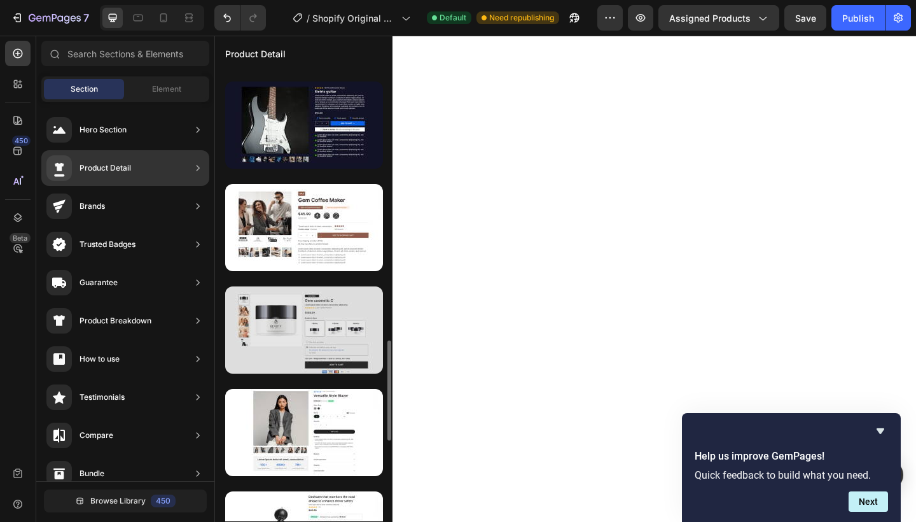
scroll to position [1221, 0]
click at [275, 328] on div at bounding box center [304, 329] width 158 height 87
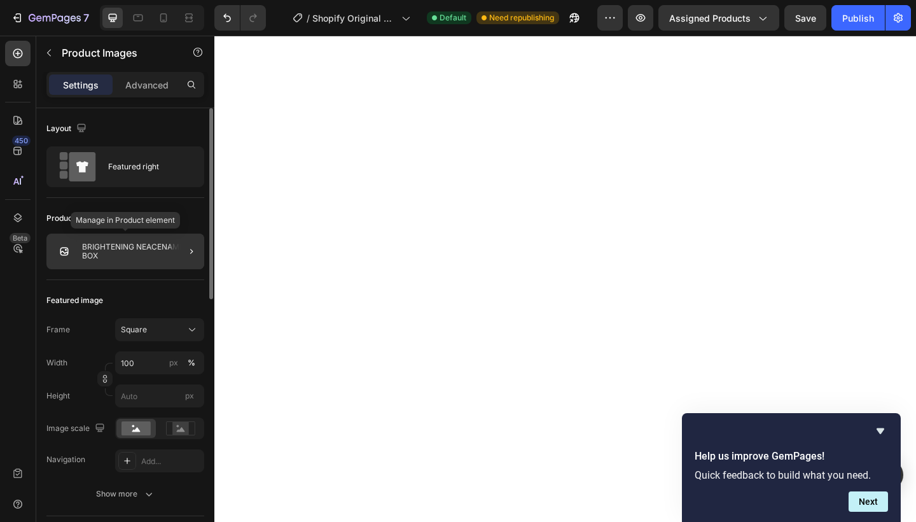
click at [119, 248] on p "BRIGHTENING NEACENAMID BOX" at bounding box center [140, 251] width 117 height 18
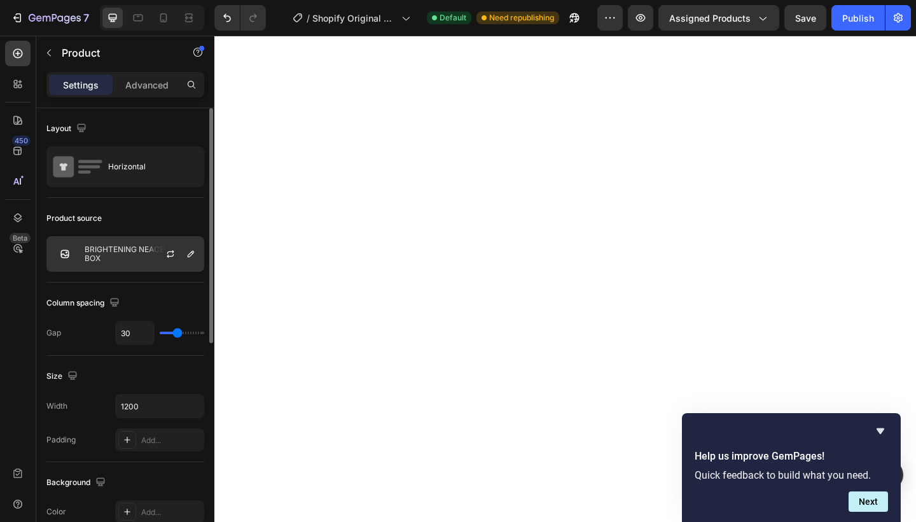
click at [62, 256] on img at bounding box center [64, 253] width 25 height 25
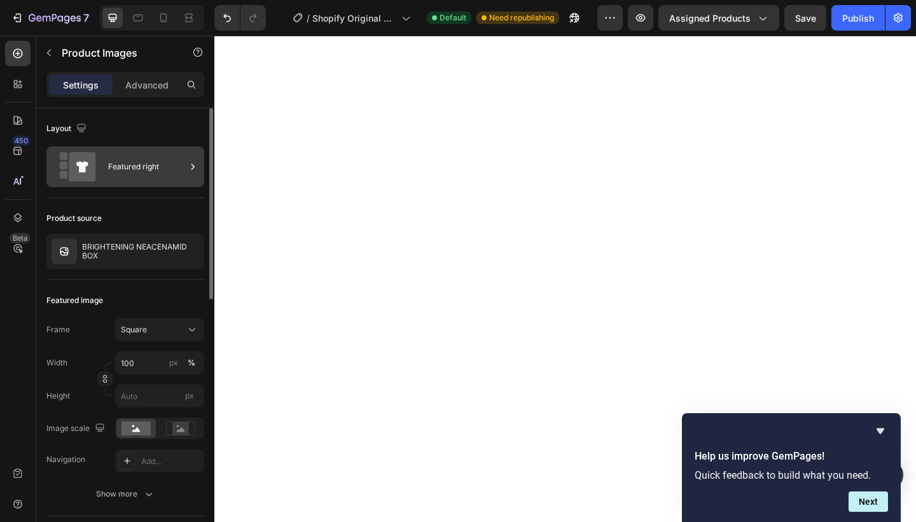
click at [127, 150] on div "Featured right" at bounding box center [125, 166] width 158 height 41
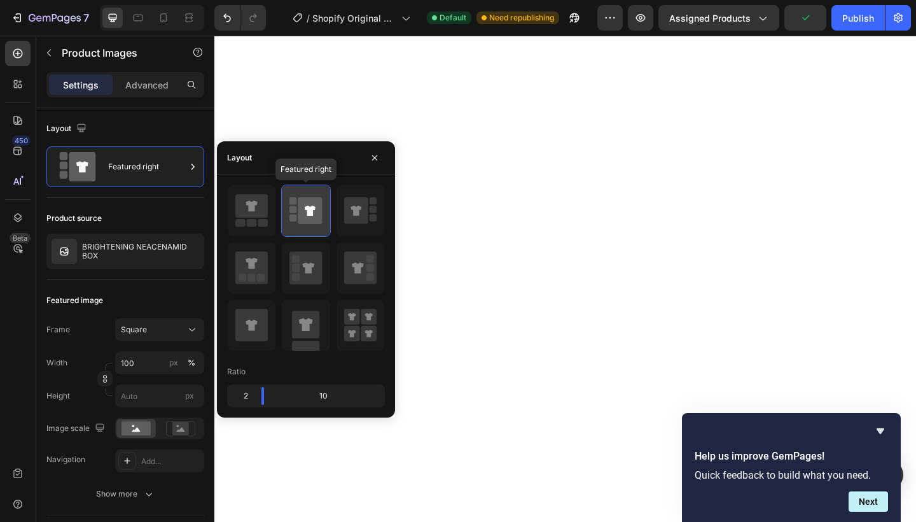
click at [312, 211] on icon at bounding box center [310, 210] width 11 height 10
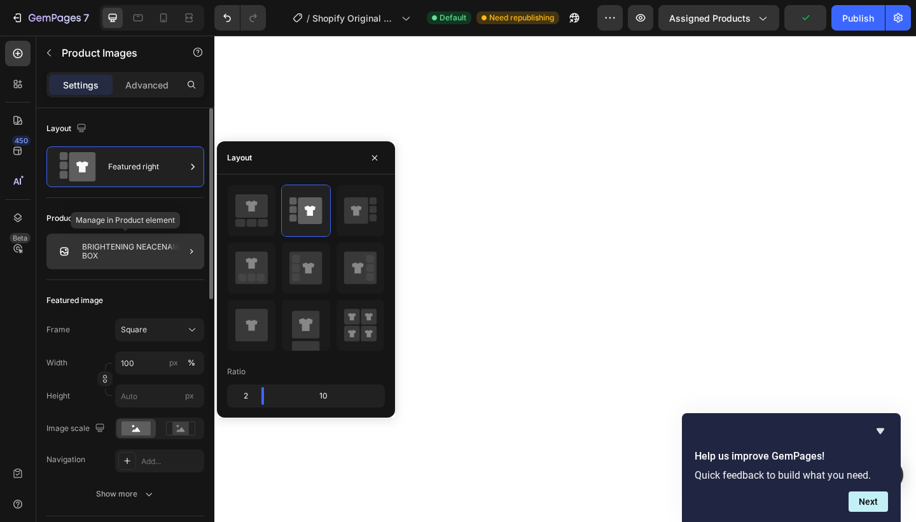
click at [141, 251] on p "BRIGHTENING NEACENAMID BOX" at bounding box center [140, 251] width 117 height 18
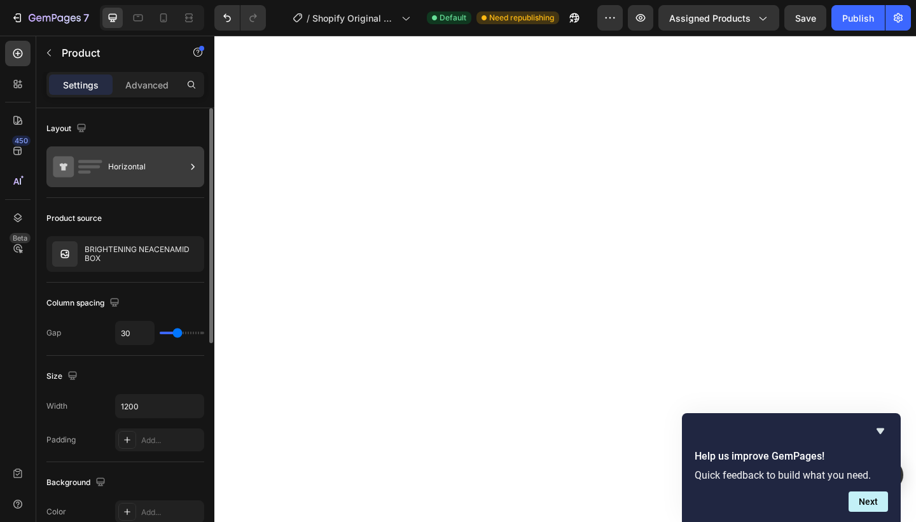
click at [137, 160] on div "Horizontal" at bounding box center [147, 166] width 78 height 29
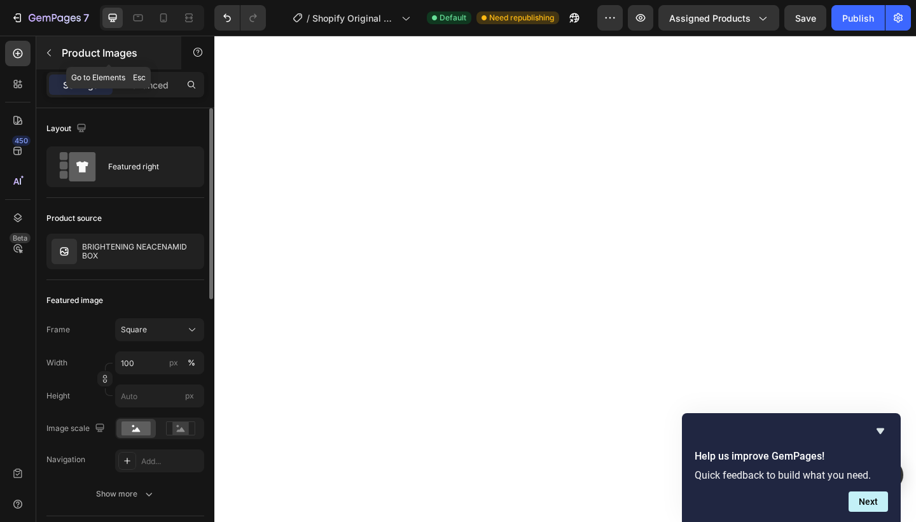
click at [50, 59] on button "button" at bounding box center [49, 53] width 20 height 20
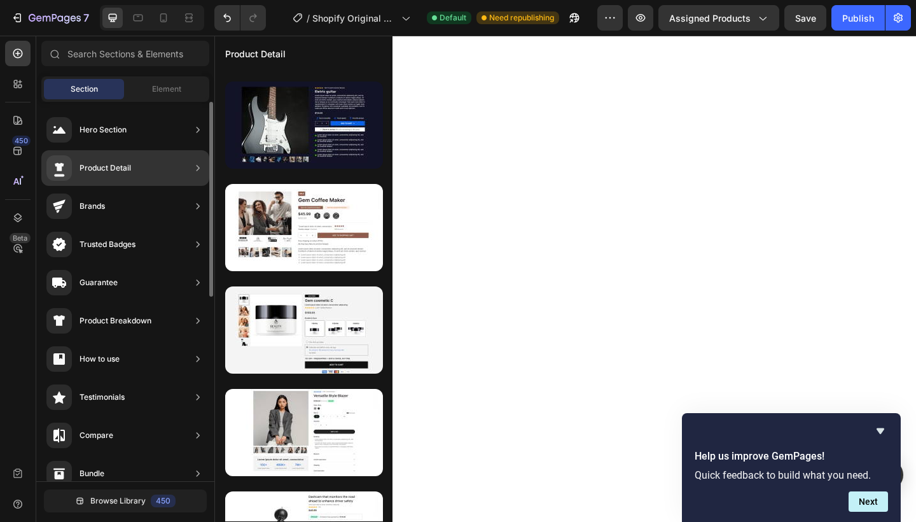
scroll to position [155, 0]
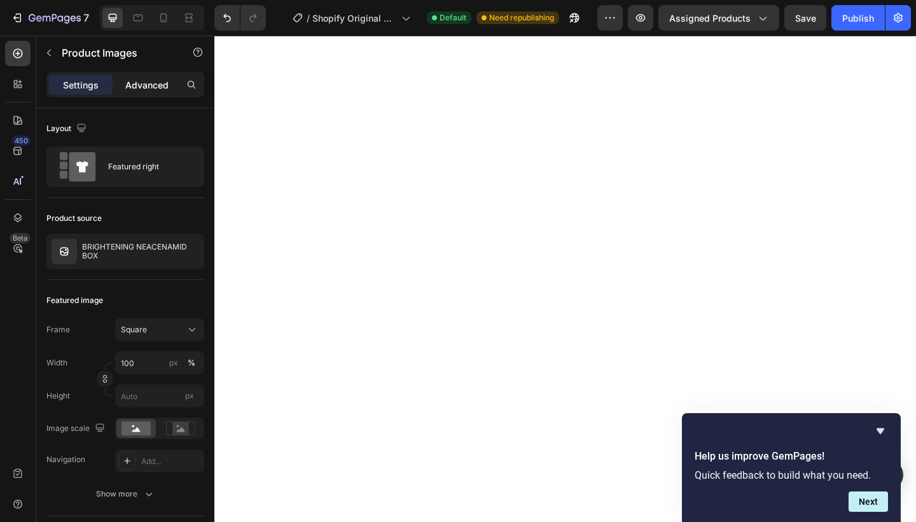
click at [148, 92] on div "Advanced" at bounding box center [147, 84] width 64 height 20
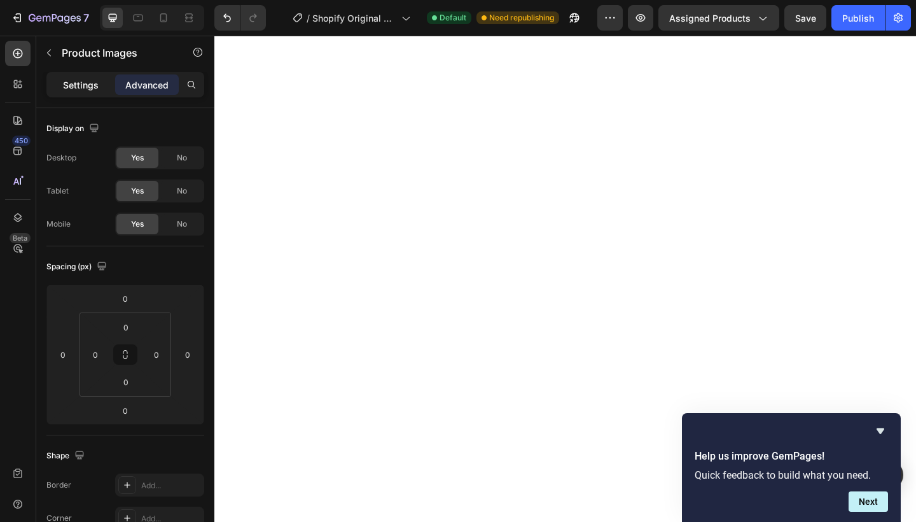
click at [83, 85] on p "Settings" at bounding box center [81, 84] width 36 height 13
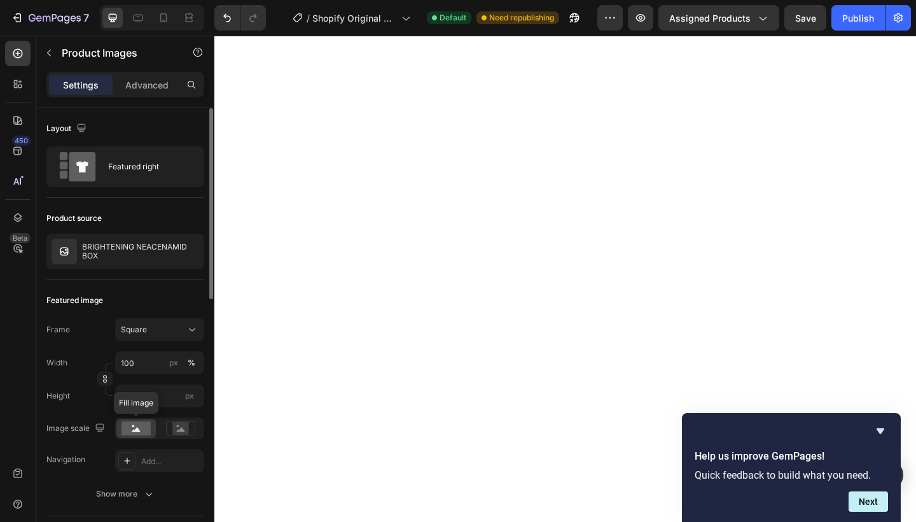
click at [137, 432] on rect at bounding box center [135, 428] width 29 height 14
click at [180, 424] on rect at bounding box center [180, 428] width 17 height 13
click at [126, 431] on rect at bounding box center [135, 428] width 29 height 14
click at [150, 462] on div "Add..." at bounding box center [171, 460] width 60 height 11
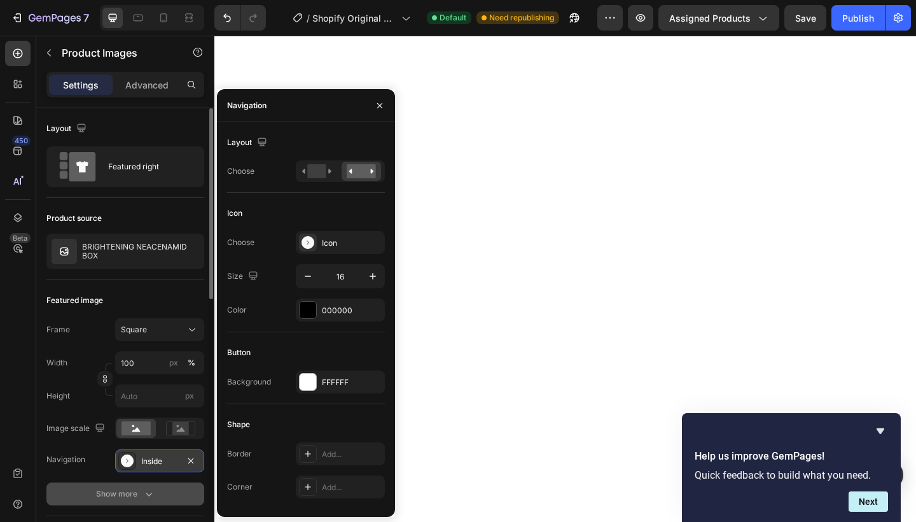
click at [100, 497] on div "Show more" at bounding box center [125, 493] width 59 height 13
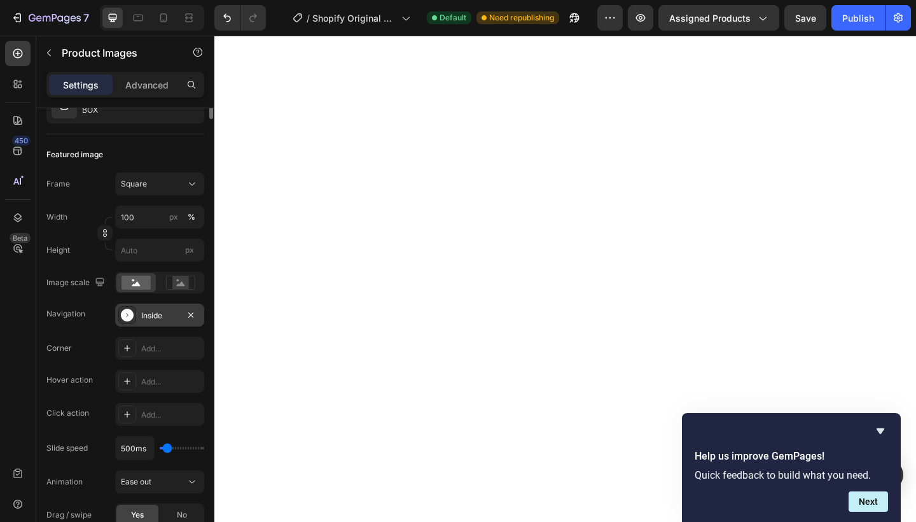
scroll to position [0, 0]
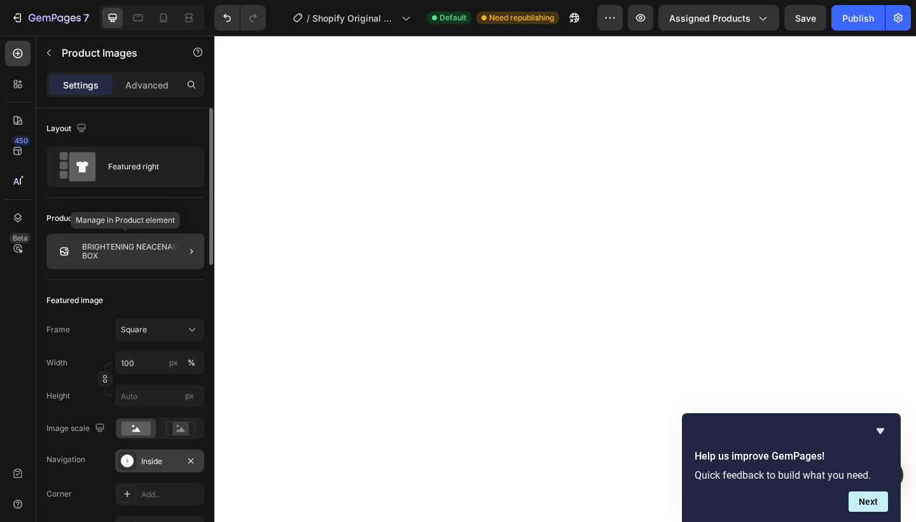
click at [103, 253] on p "BRIGHTENING NEACENAMID BOX" at bounding box center [140, 251] width 117 height 18
click at [168, 251] on p "BRIGHTENING NEACENAMID BOX" at bounding box center [140, 251] width 117 height 18
